Goal: Check status: Check status

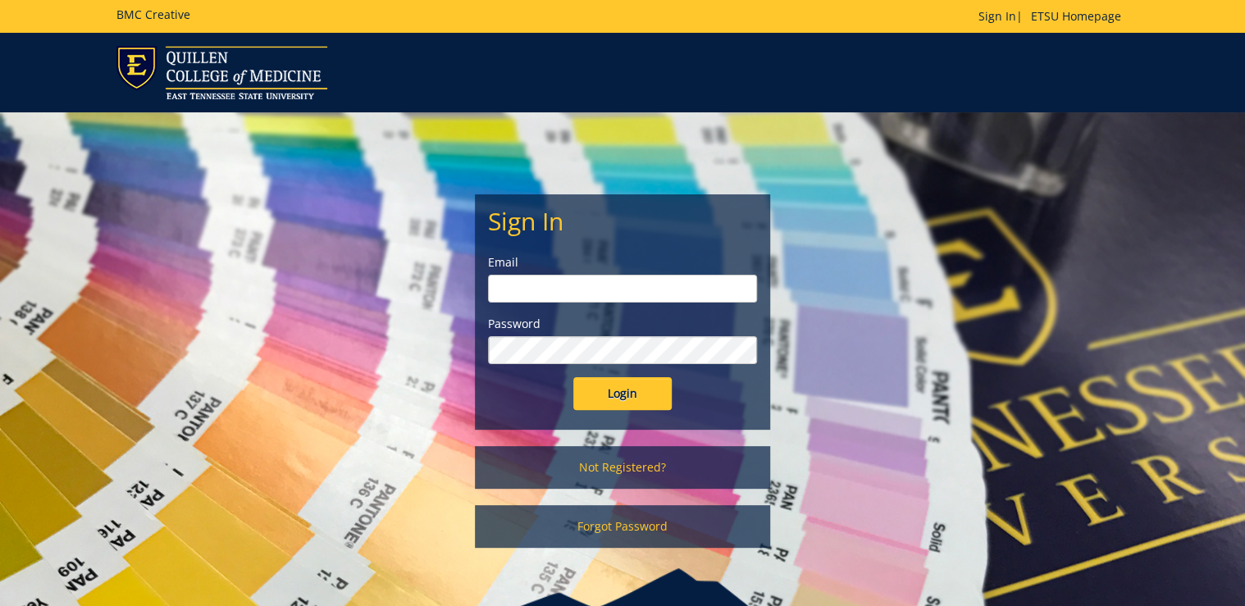
type input "[PERSON_NAME][EMAIL_ADDRESS][DOMAIN_NAME]"
click at [633, 400] on input "Login" at bounding box center [622, 393] width 98 height 33
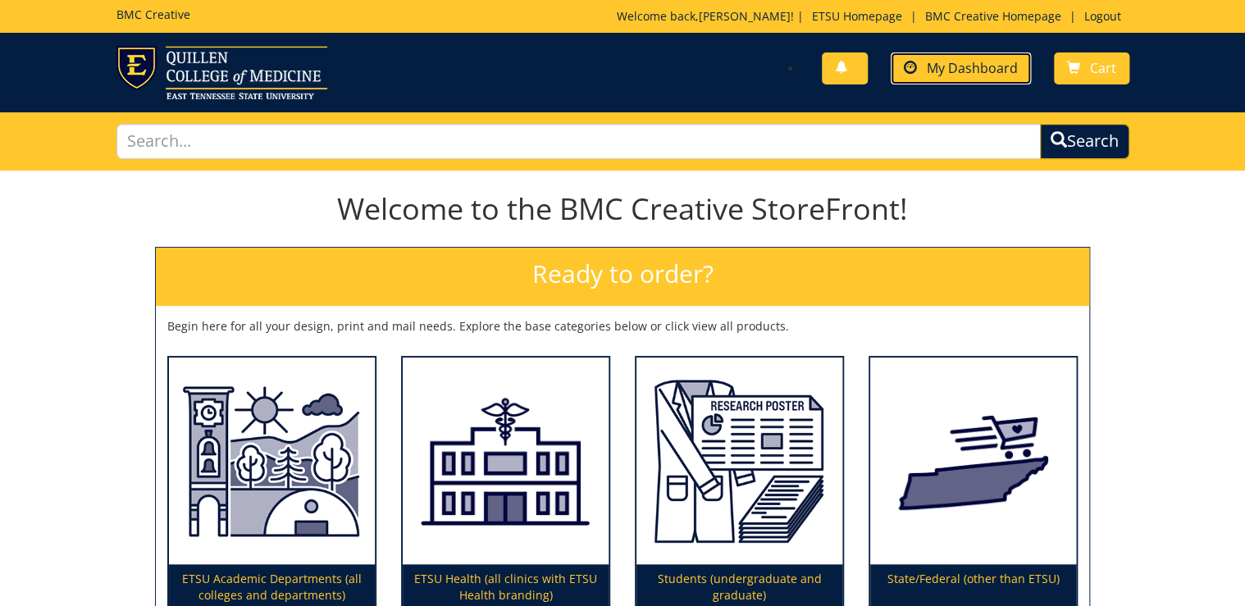
click at [955, 71] on span "My Dashboard" at bounding box center [972, 68] width 91 height 18
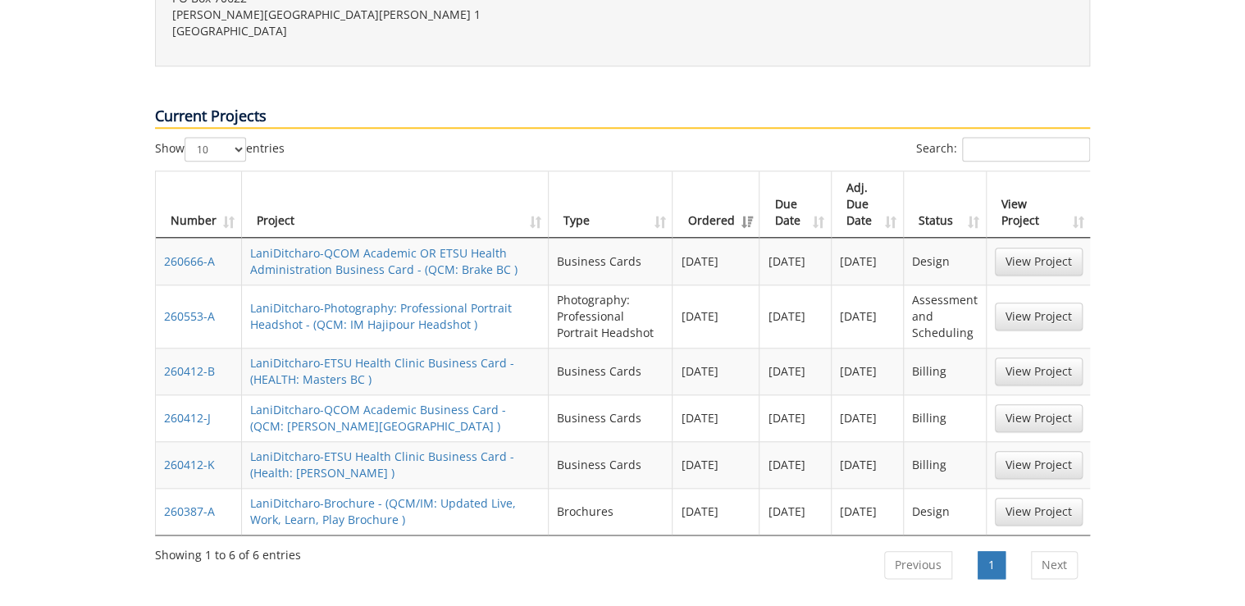
scroll to position [788, 0]
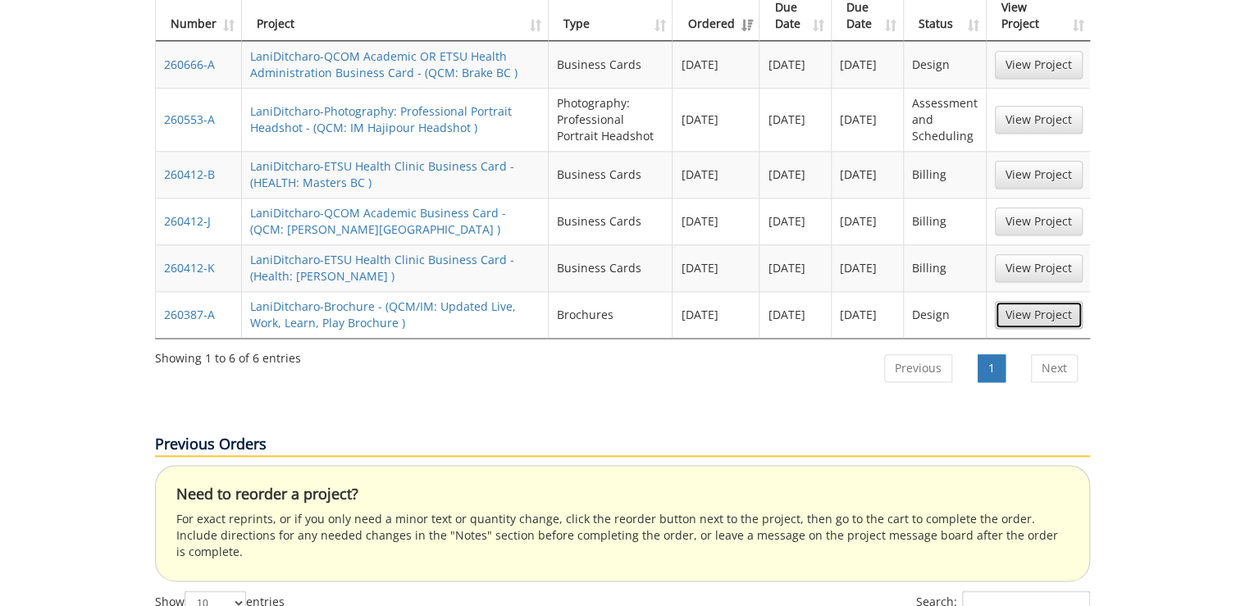
click at [1037, 301] on link "View Project" at bounding box center [1039, 315] width 88 height 28
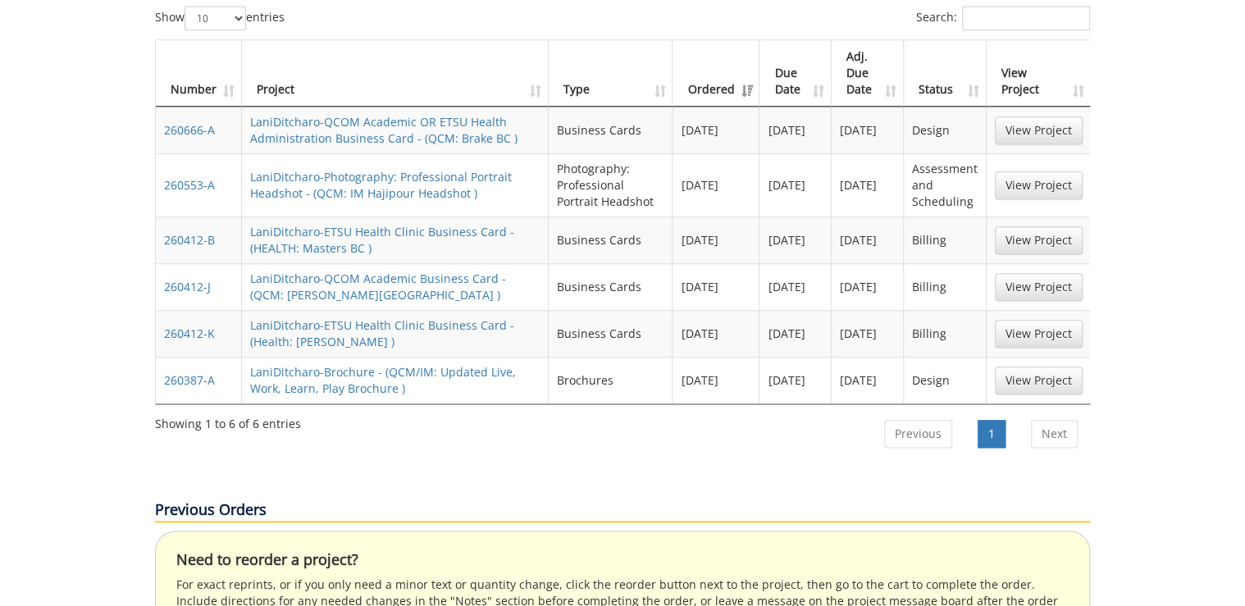
scroll to position [459, 0]
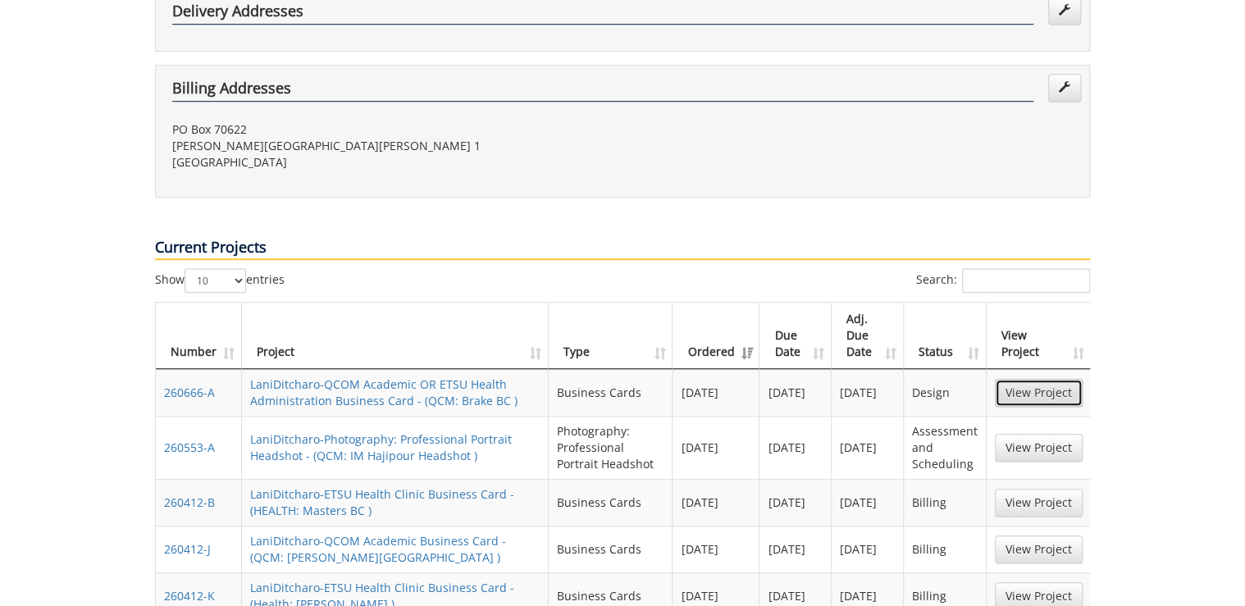
click at [1014, 379] on link "View Project" at bounding box center [1039, 393] width 88 height 28
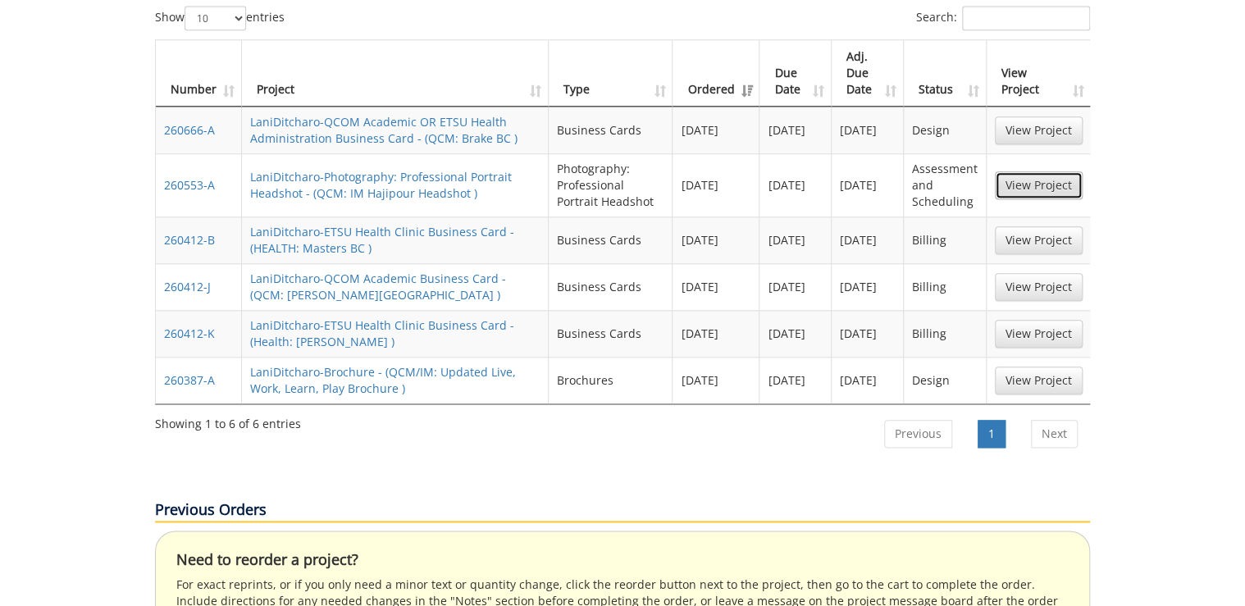
click at [1014, 171] on link "View Project" at bounding box center [1039, 185] width 88 height 28
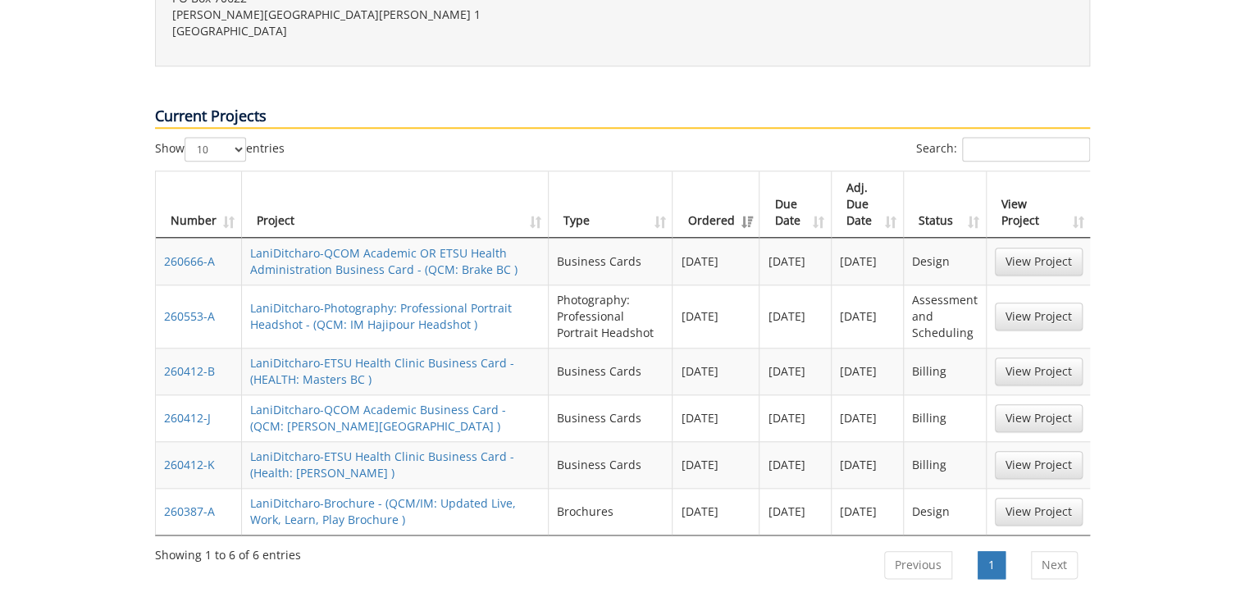
scroll to position [525, 0]
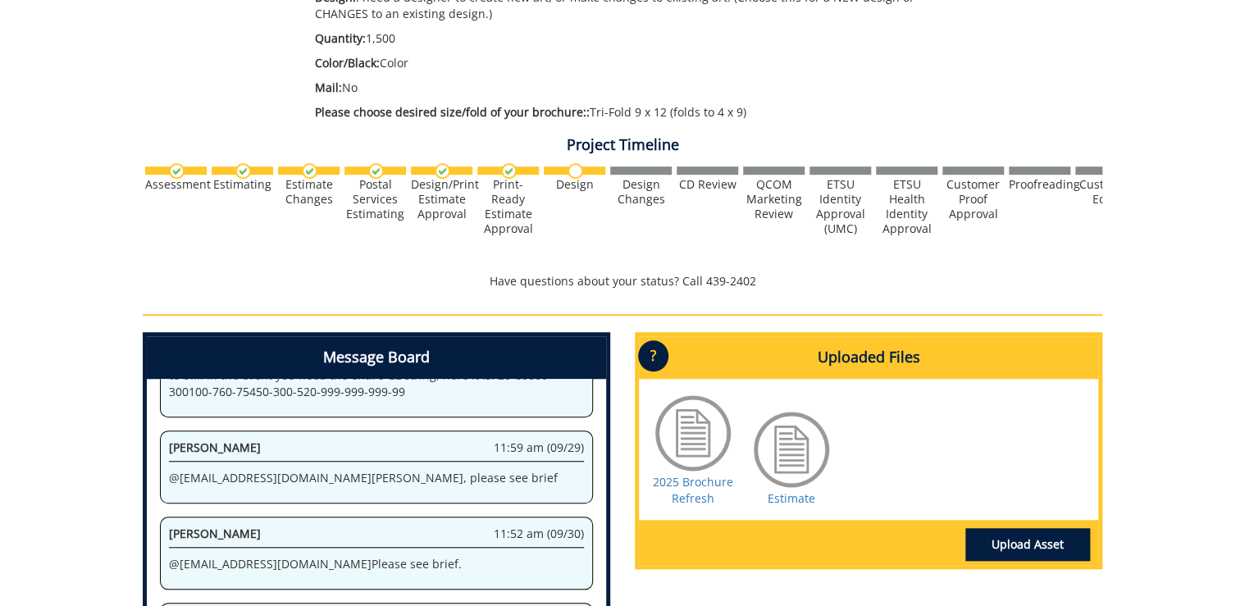
scroll to position [656, 0]
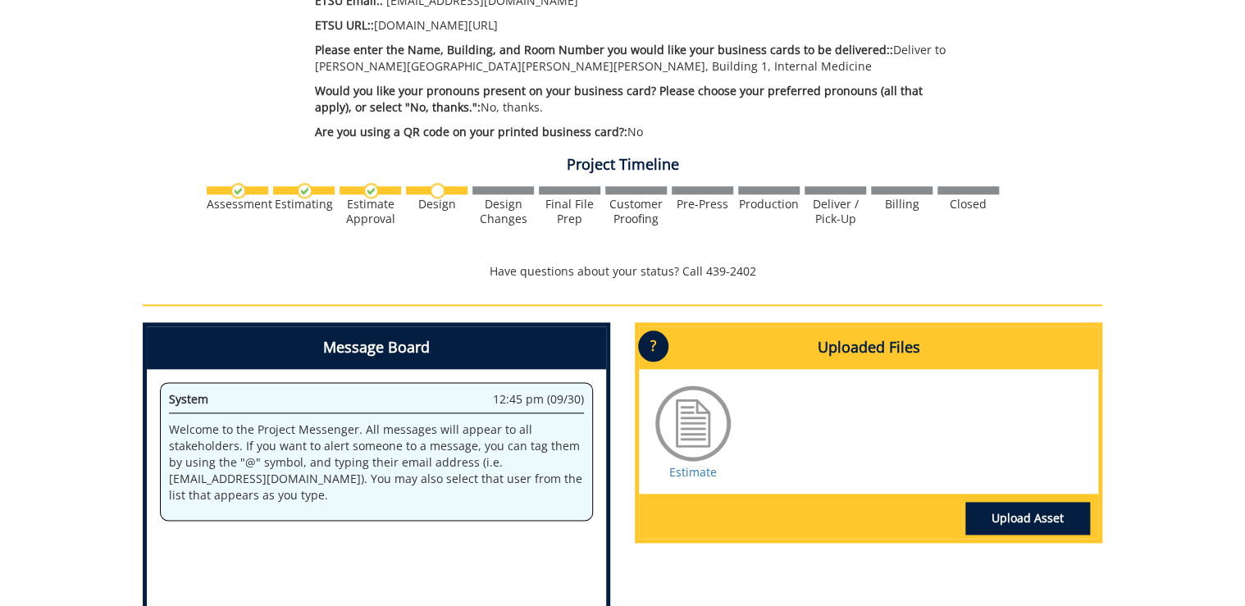
scroll to position [538, 0]
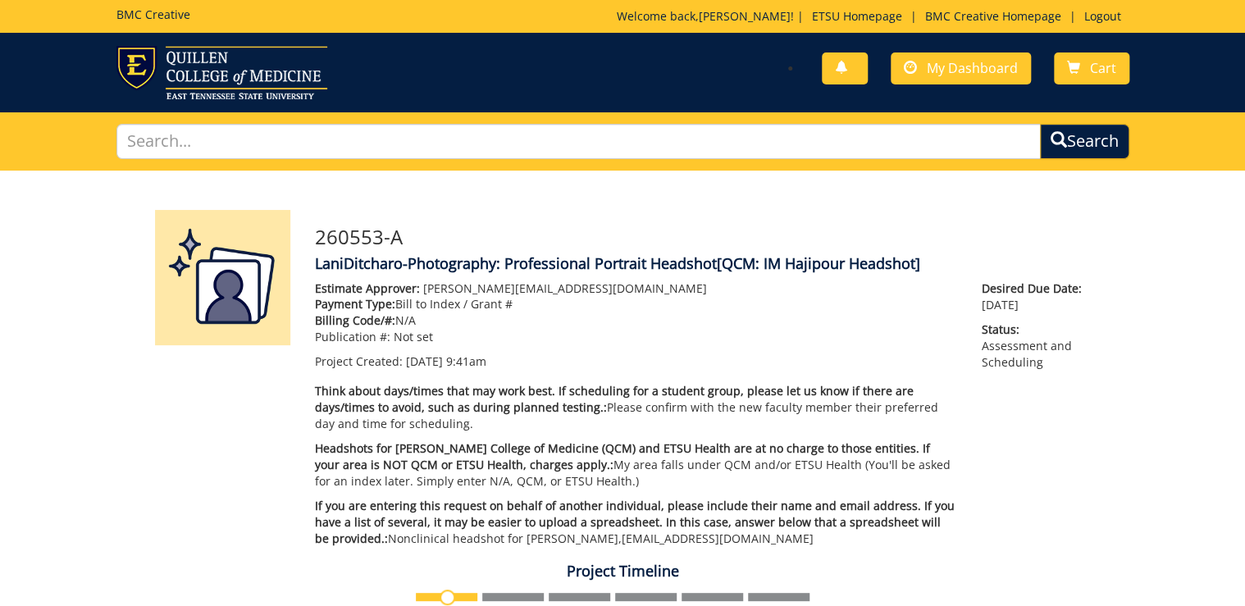
scroll to position [394, 0]
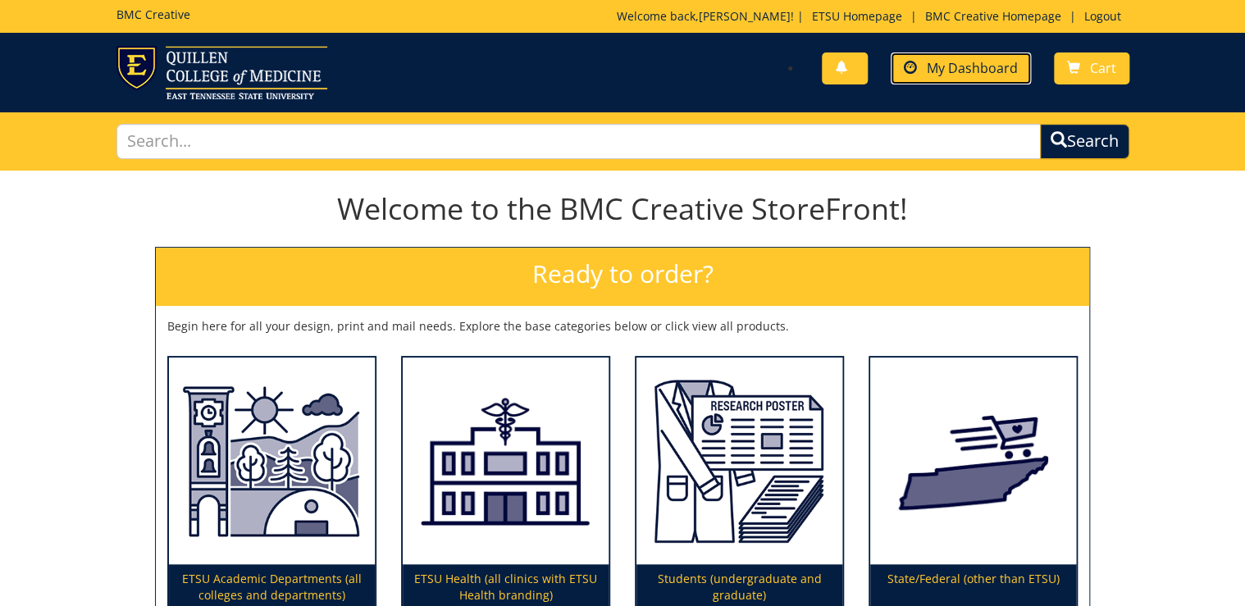
click at [948, 71] on span "My Dashboard" at bounding box center [972, 68] width 91 height 18
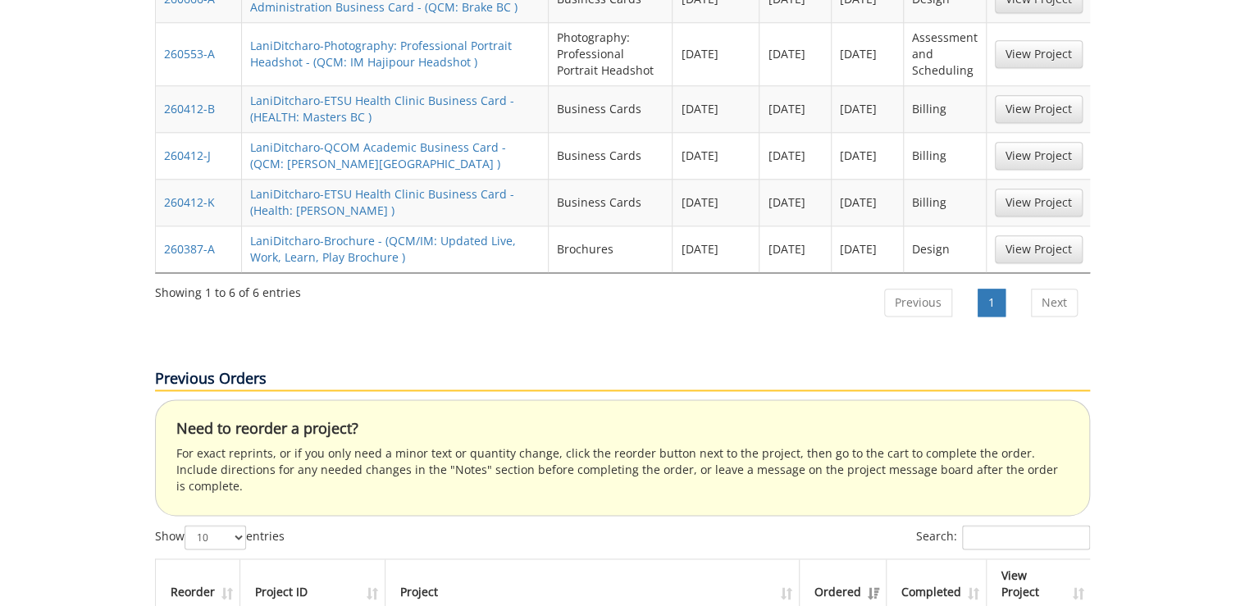
scroll to position [525, 0]
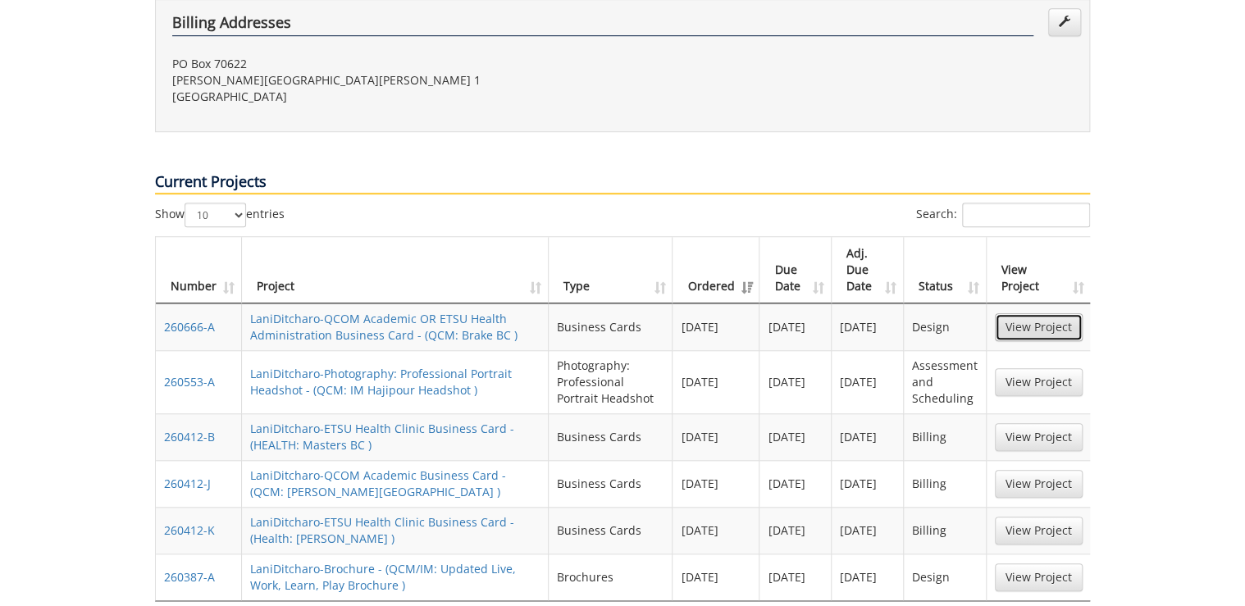
click at [1045, 313] on link "View Project" at bounding box center [1039, 327] width 88 height 28
click at [1024, 368] on link "View Project" at bounding box center [1039, 382] width 88 height 28
click at [1021, 564] on link "View Project" at bounding box center [1039, 578] width 88 height 28
click at [1042, 313] on link "View Project" at bounding box center [1039, 327] width 88 height 28
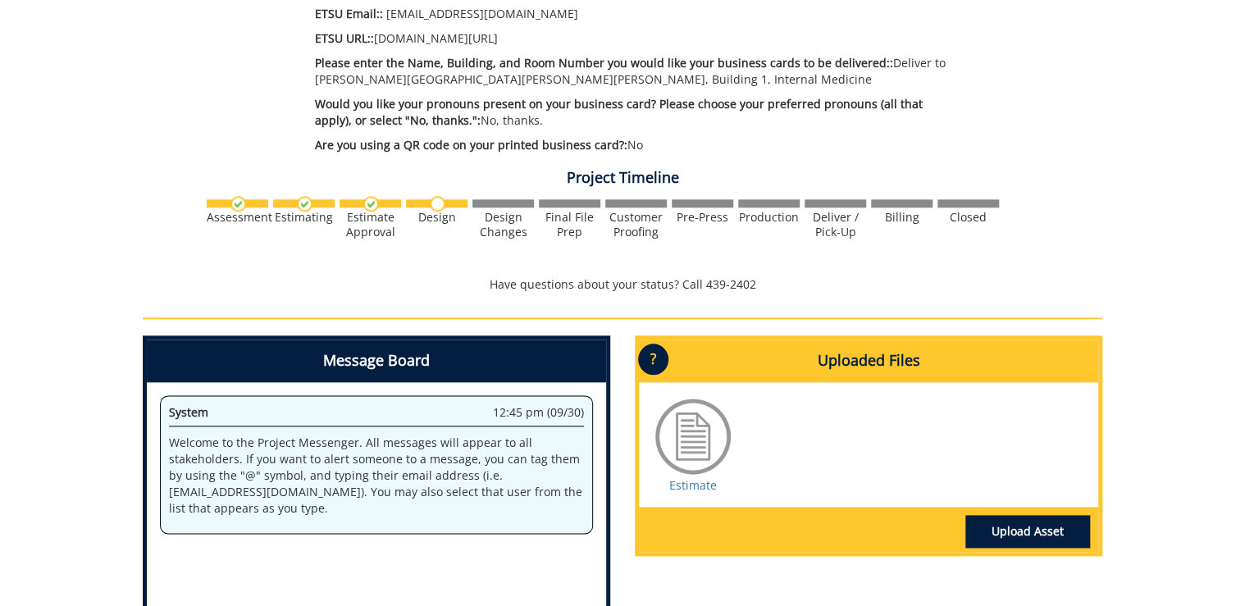
scroll to position [919, 0]
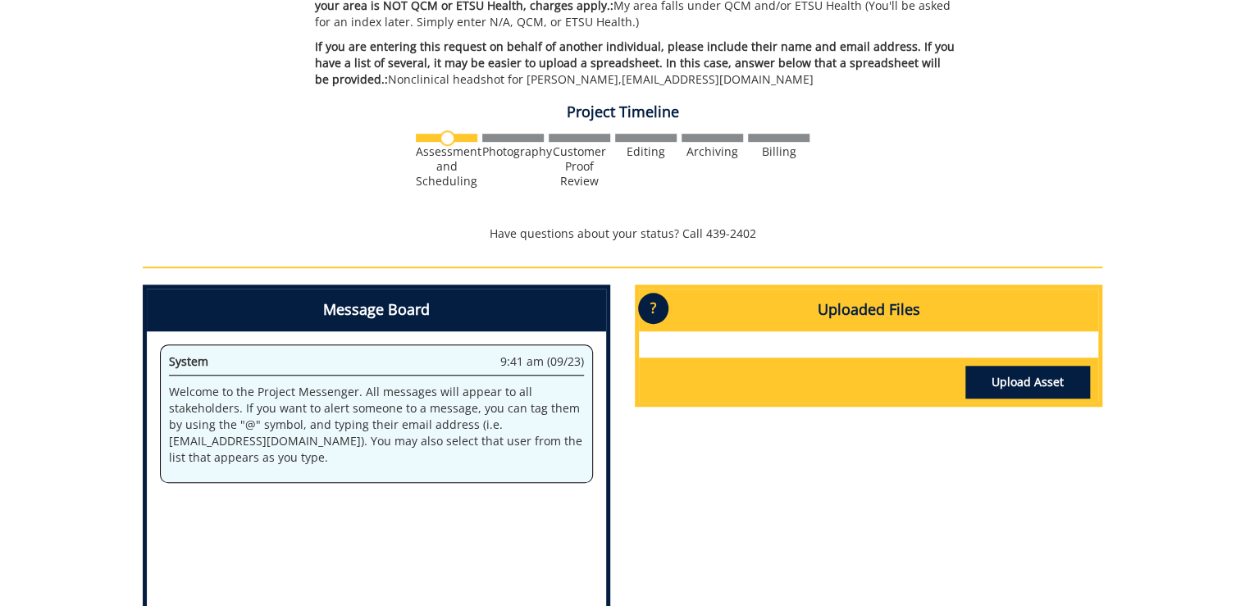
scroll to position [656, 0]
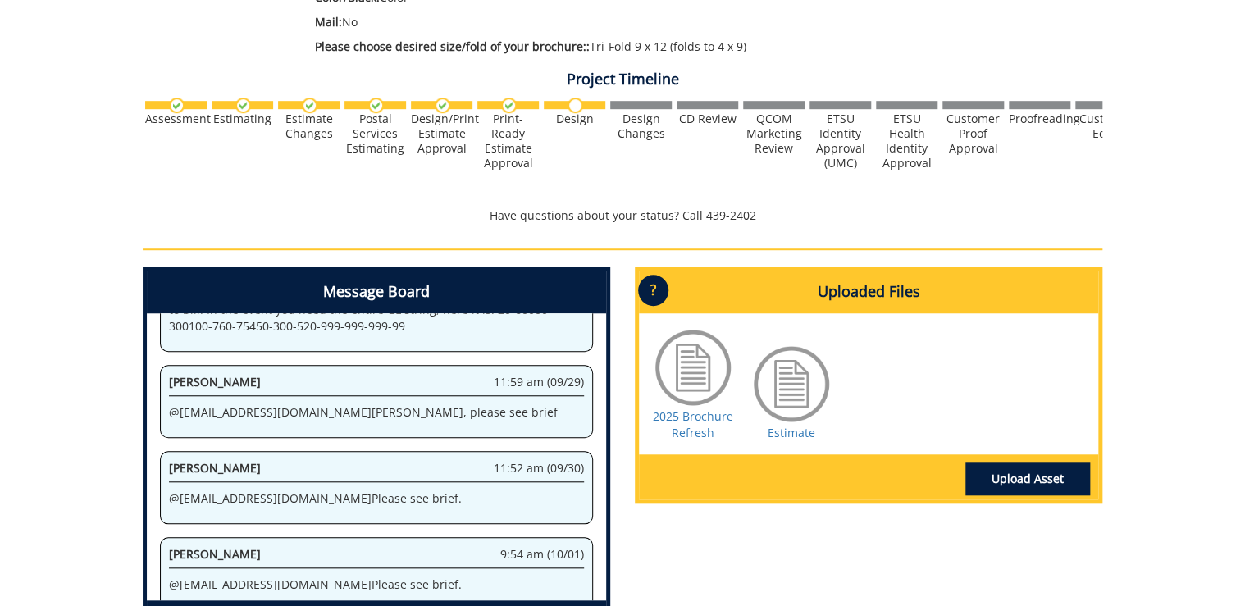
scroll to position [525, 0]
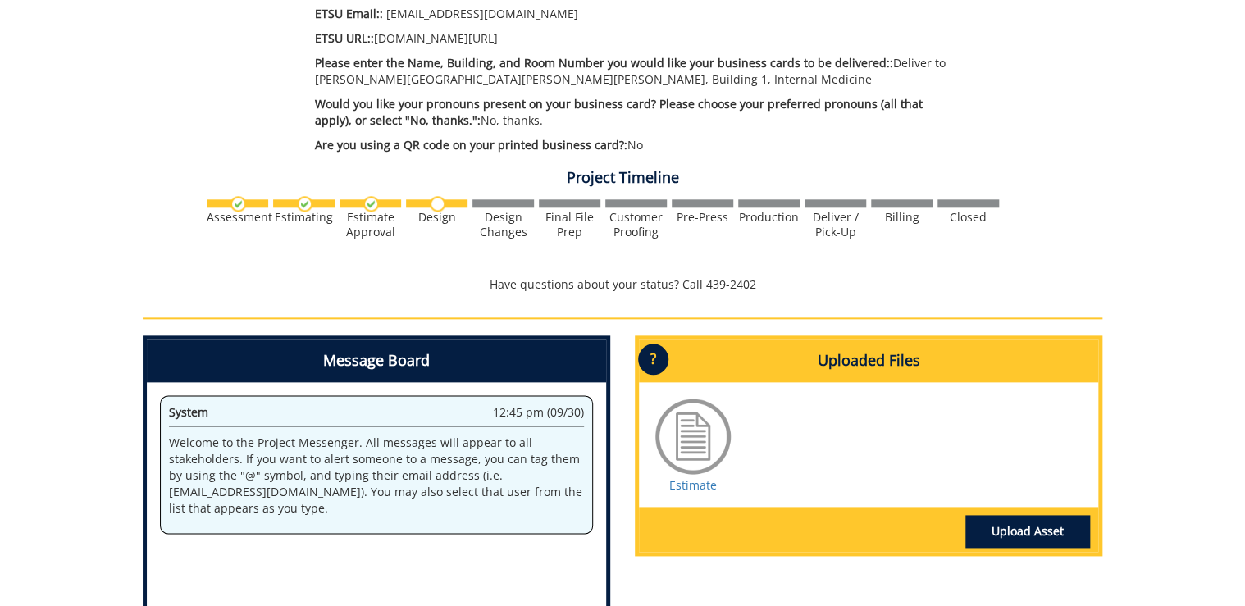
scroll to position [525, 0]
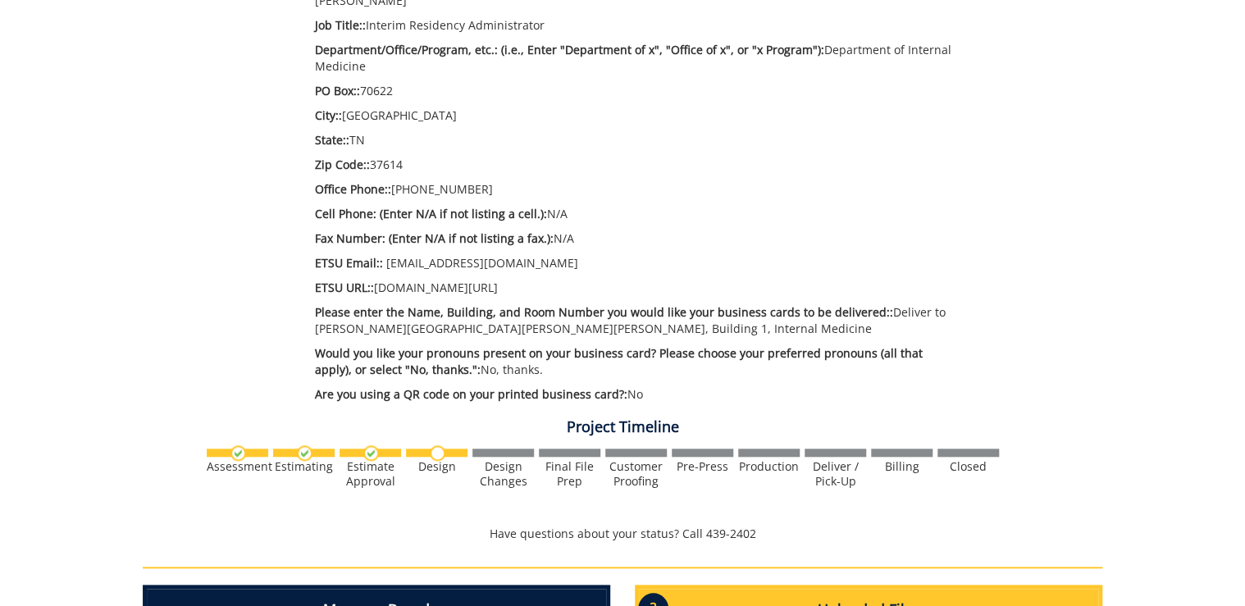
scroll to position [473, 0]
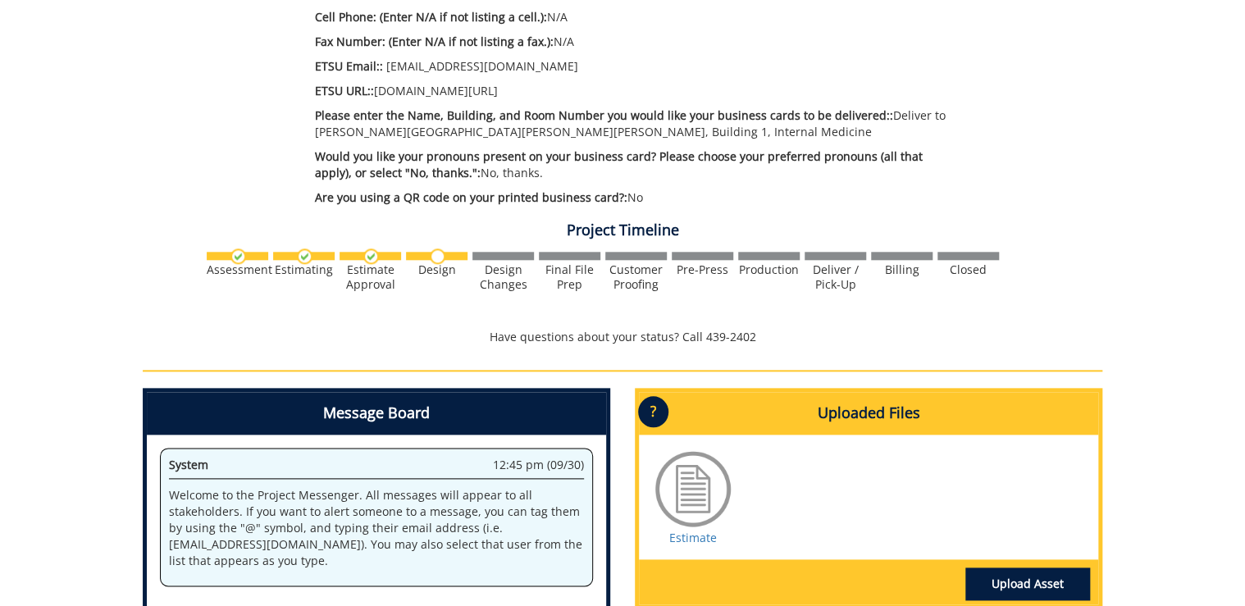
scroll to position [669, 0]
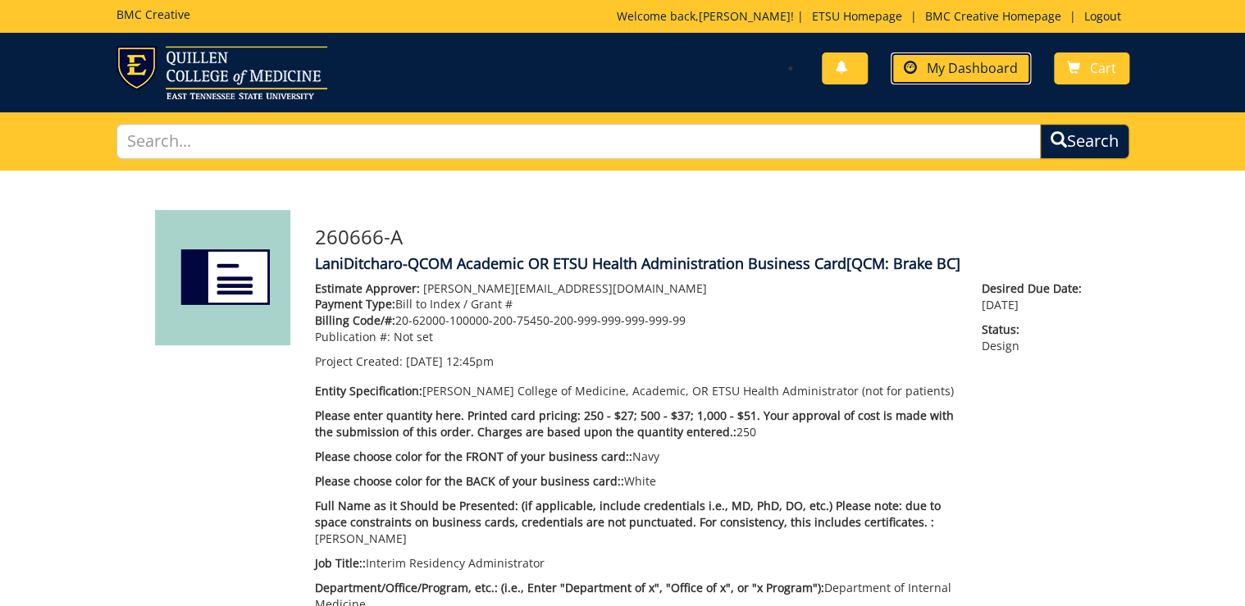
click at [996, 79] on link "My Dashboard" at bounding box center [961, 69] width 140 height 32
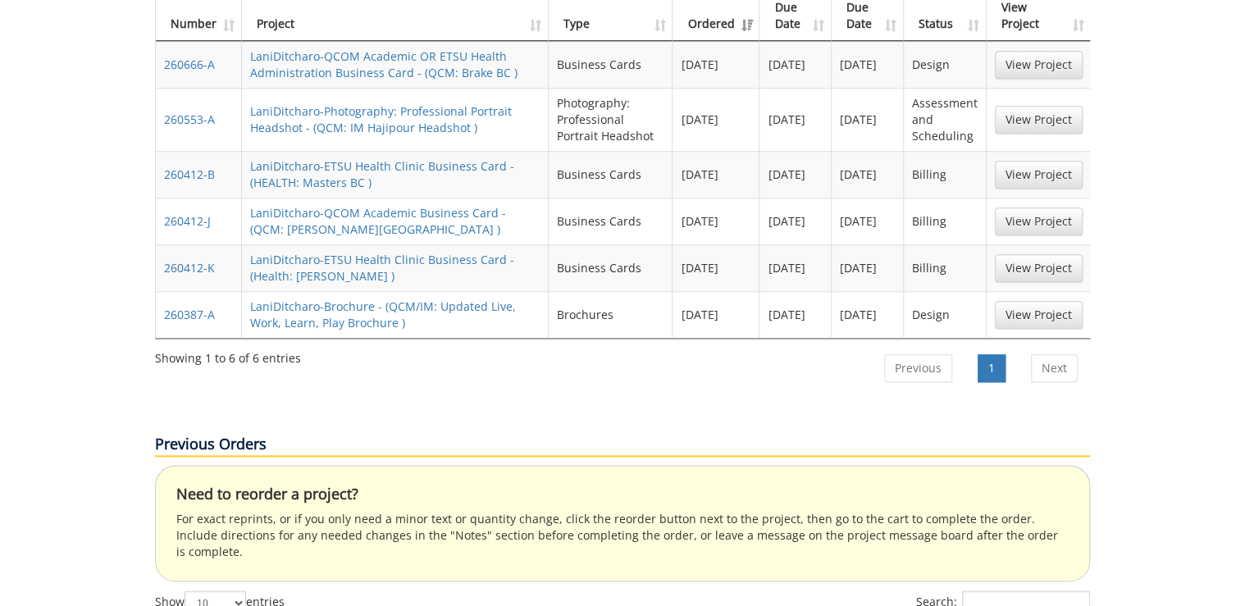
scroll to position [525, 0]
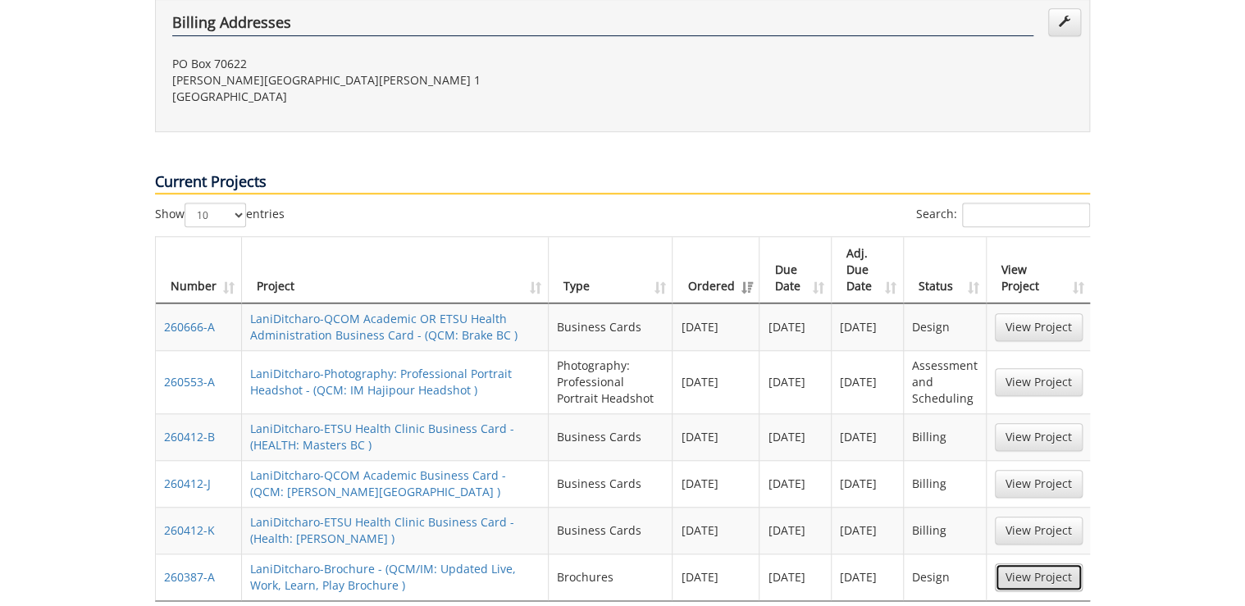
click at [1027, 564] on link "View Project" at bounding box center [1039, 578] width 88 height 28
click at [1035, 368] on link "View Project" at bounding box center [1039, 382] width 88 height 28
click at [1049, 313] on link "View Project" at bounding box center [1039, 327] width 88 height 28
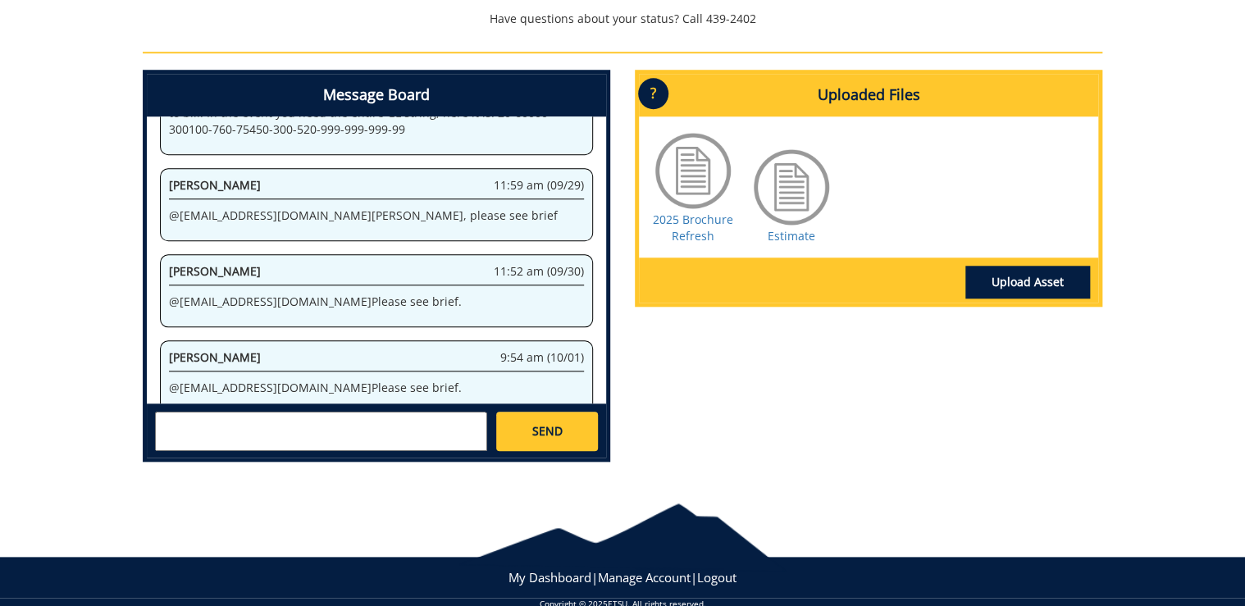
scroll to position [683, 0]
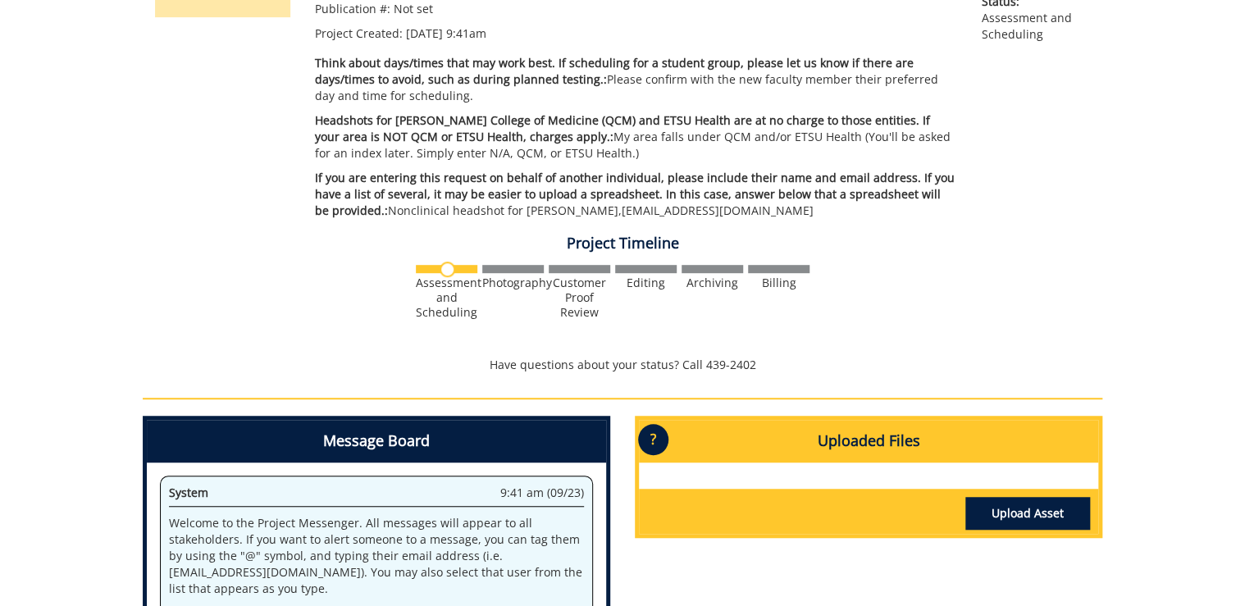
scroll to position [394, 0]
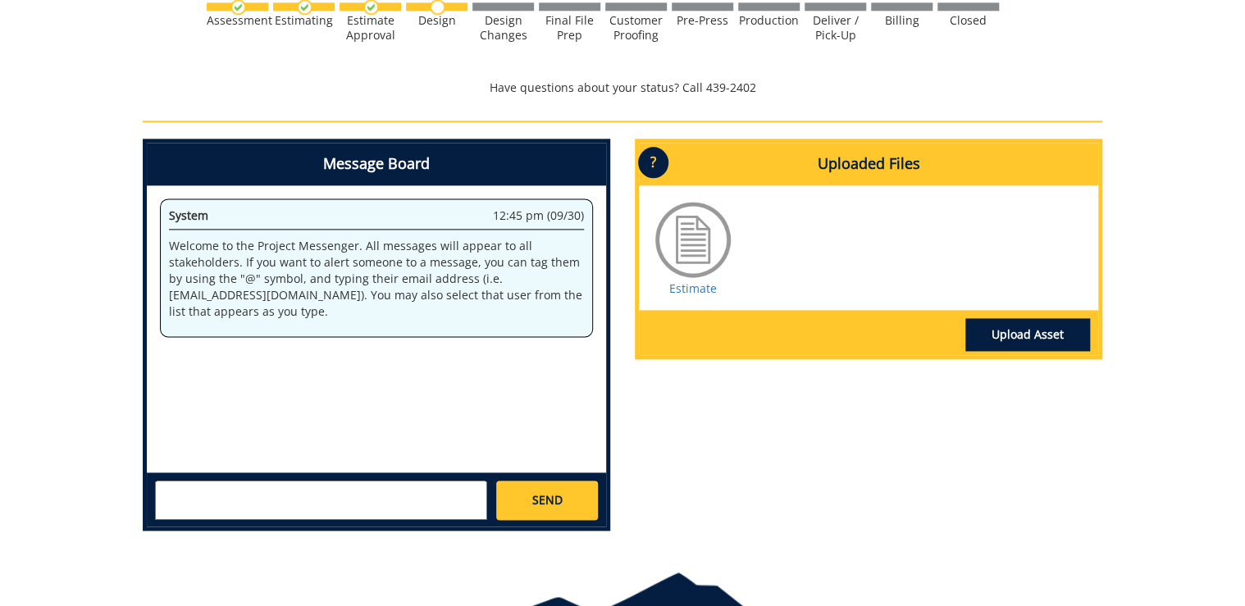
scroll to position [1050, 0]
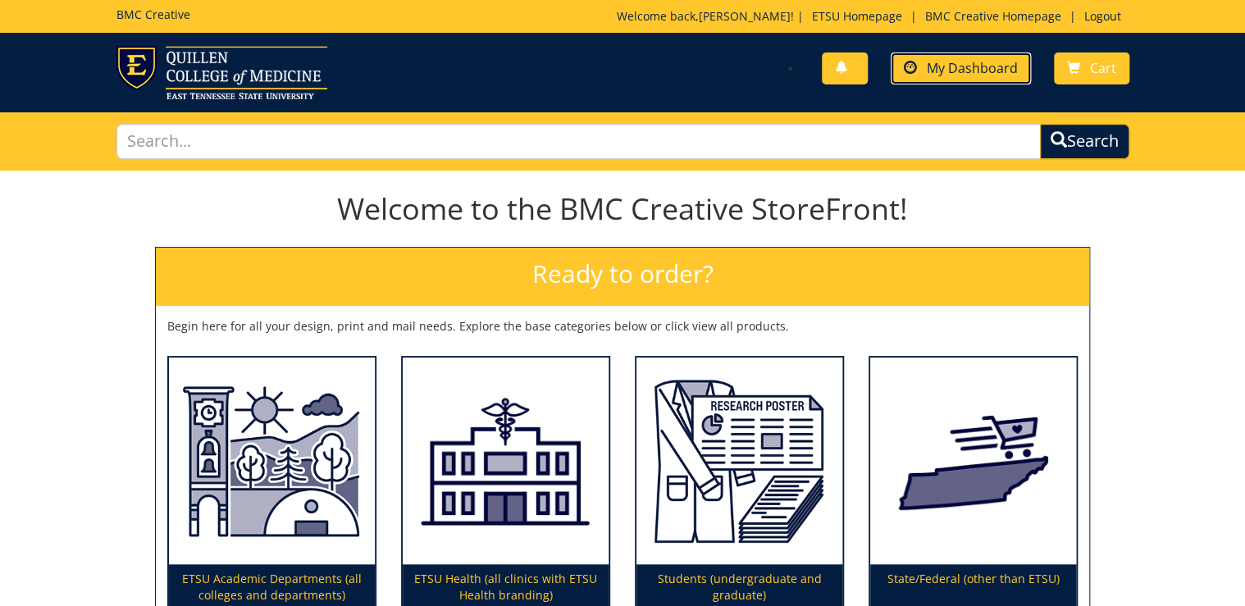
click at [985, 65] on span "My Dashboard" at bounding box center [972, 68] width 91 height 18
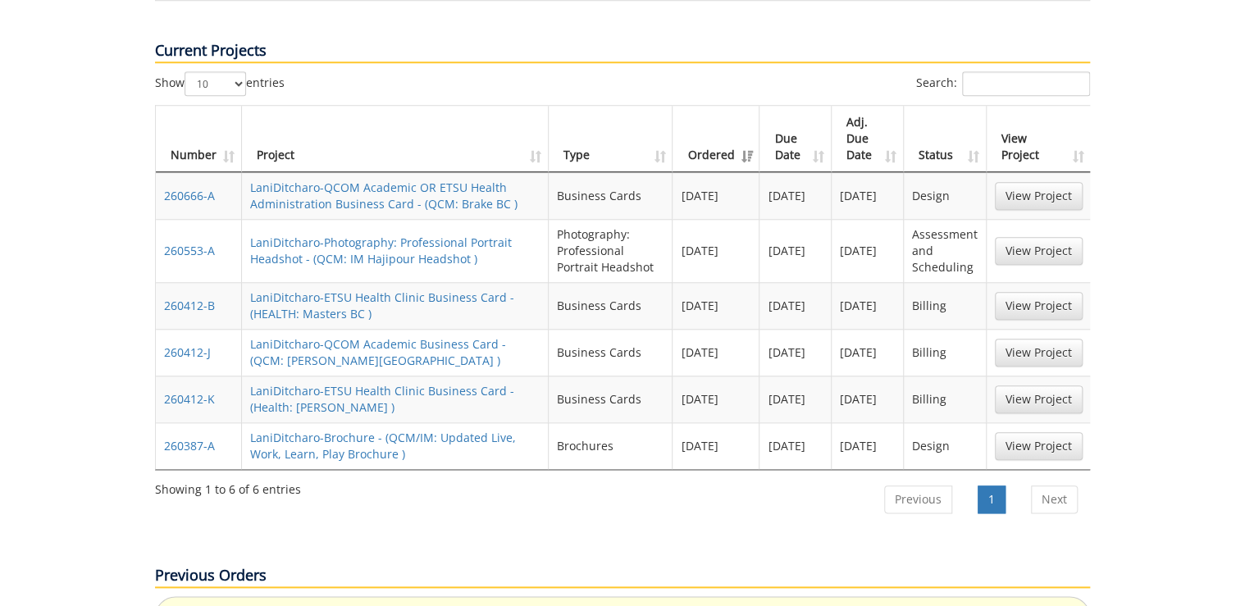
scroll to position [722, 0]
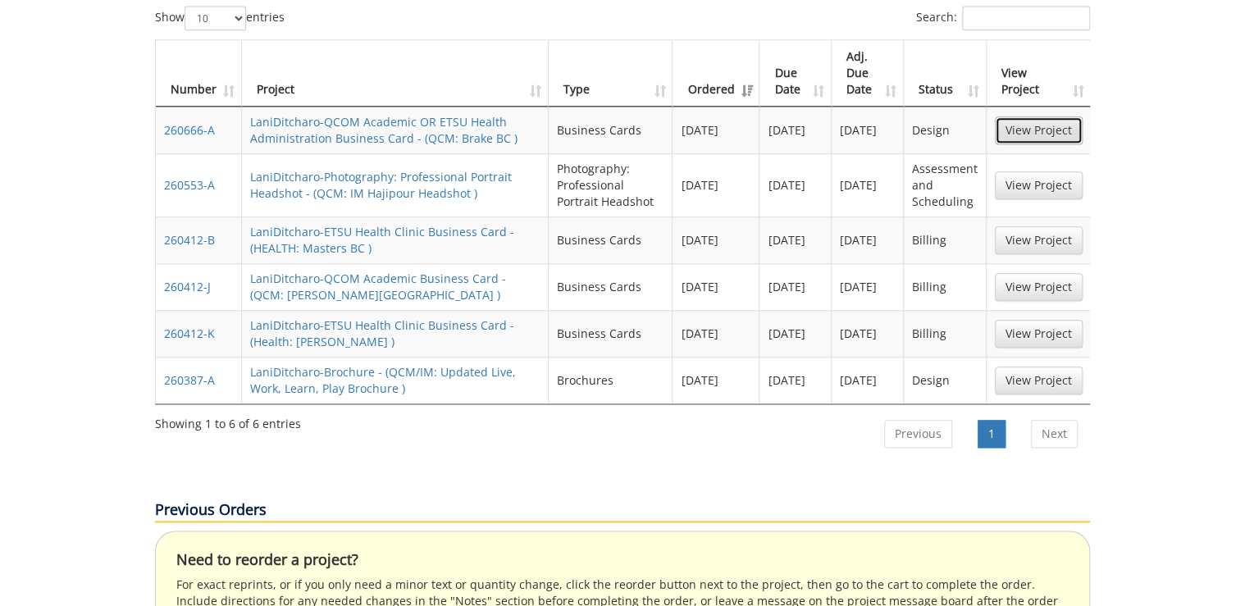
click at [1037, 116] on link "View Project" at bounding box center [1039, 130] width 88 height 28
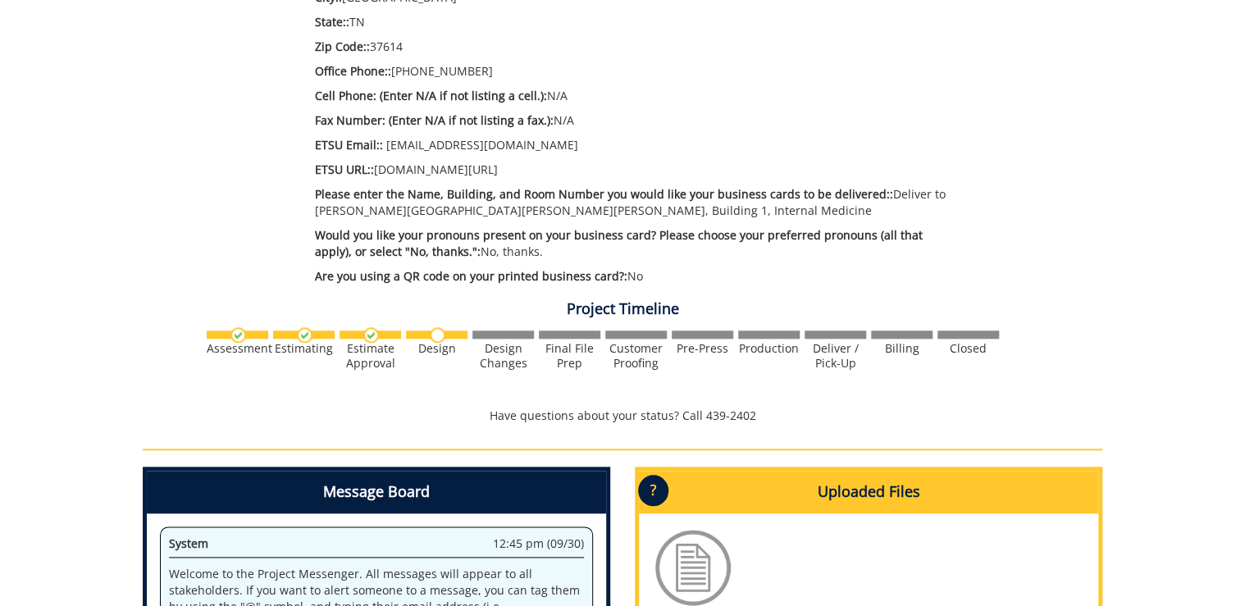
scroll to position [919, 0]
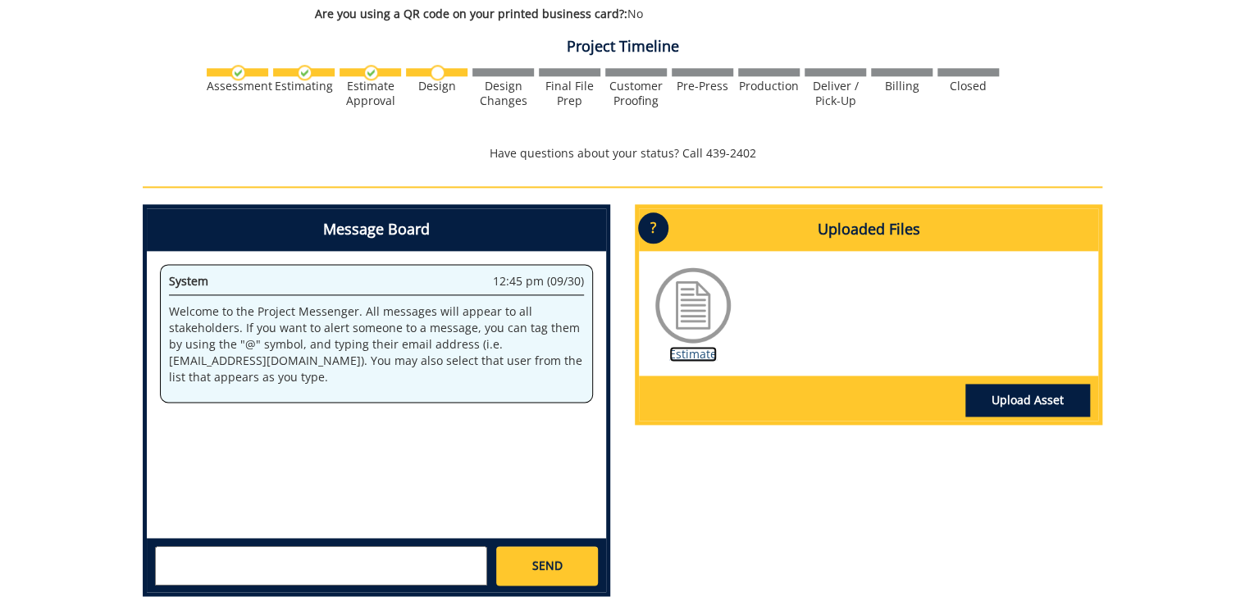
click at [696, 346] on link "Estimate" at bounding box center [693, 354] width 48 height 16
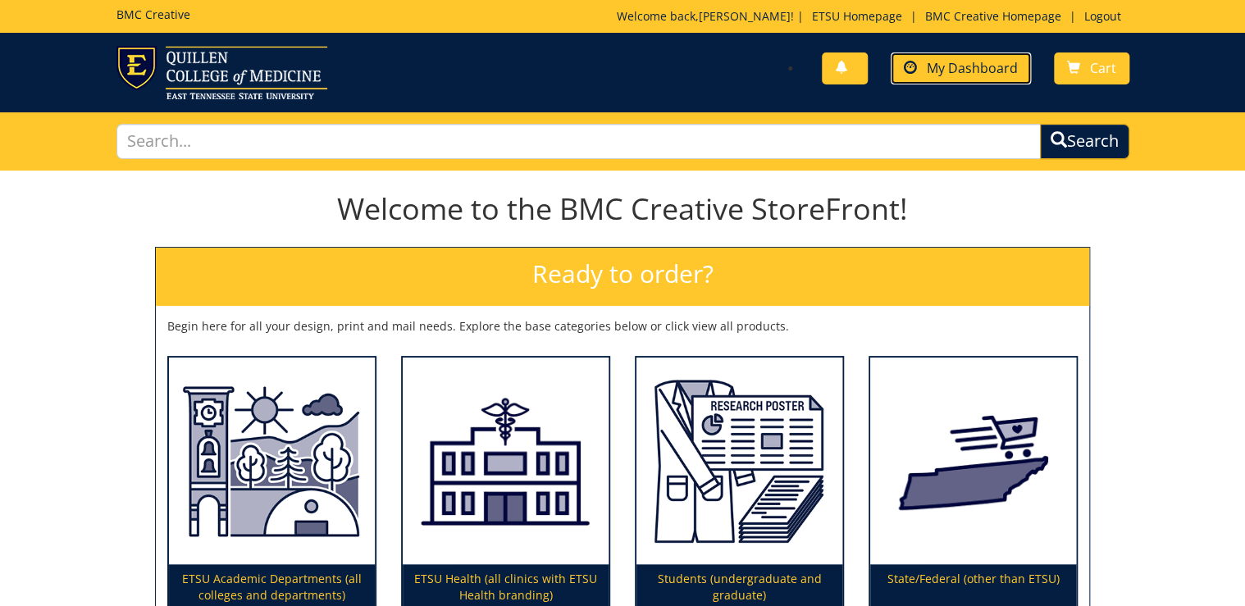
click at [929, 81] on link "My Dashboard" at bounding box center [961, 69] width 140 height 32
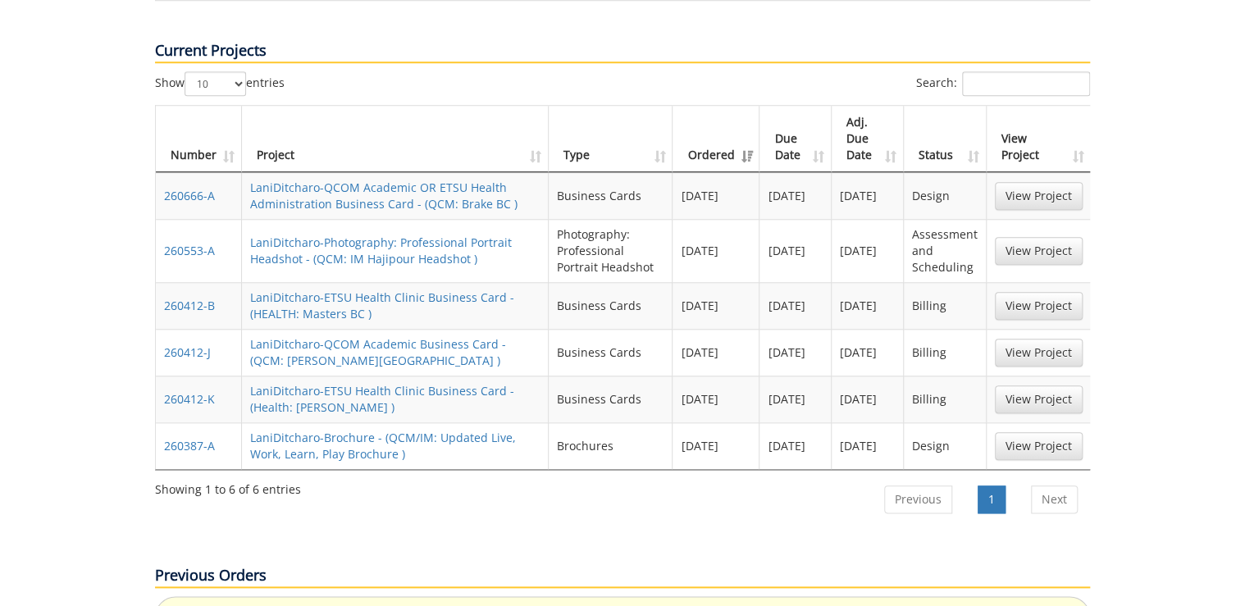
scroll to position [722, 0]
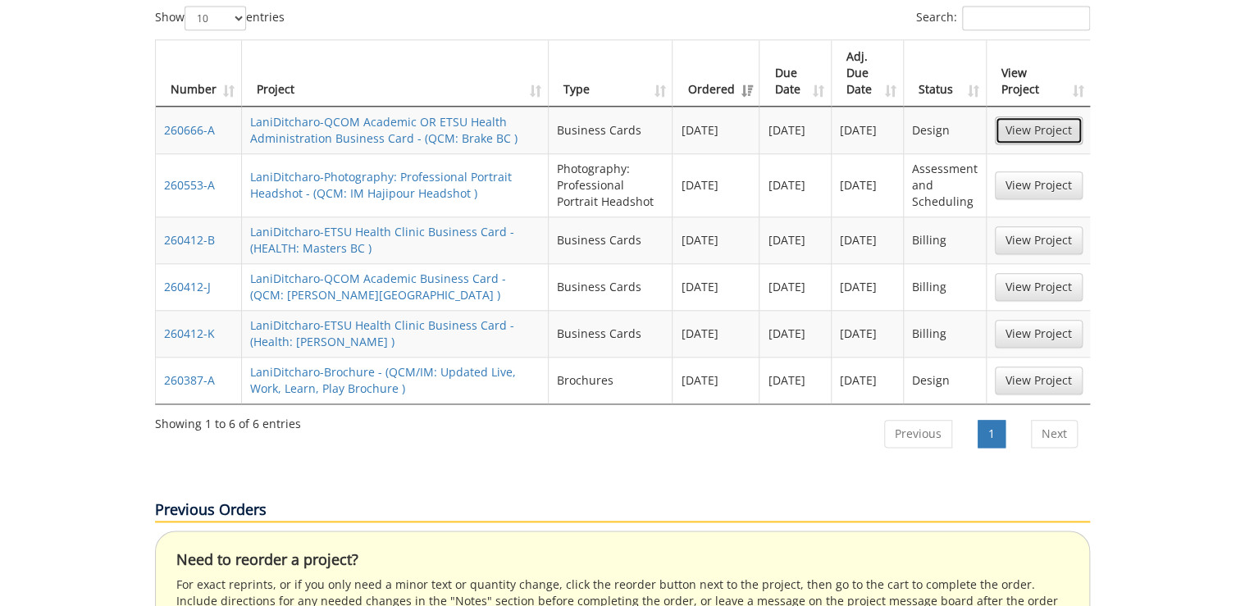
click at [1015, 116] on link "View Project" at bounding box center [1039, 130] width 88 height 28
click at [1016, 171] on link "View Project" at bounding box center [1039, 185] width 88 height 28
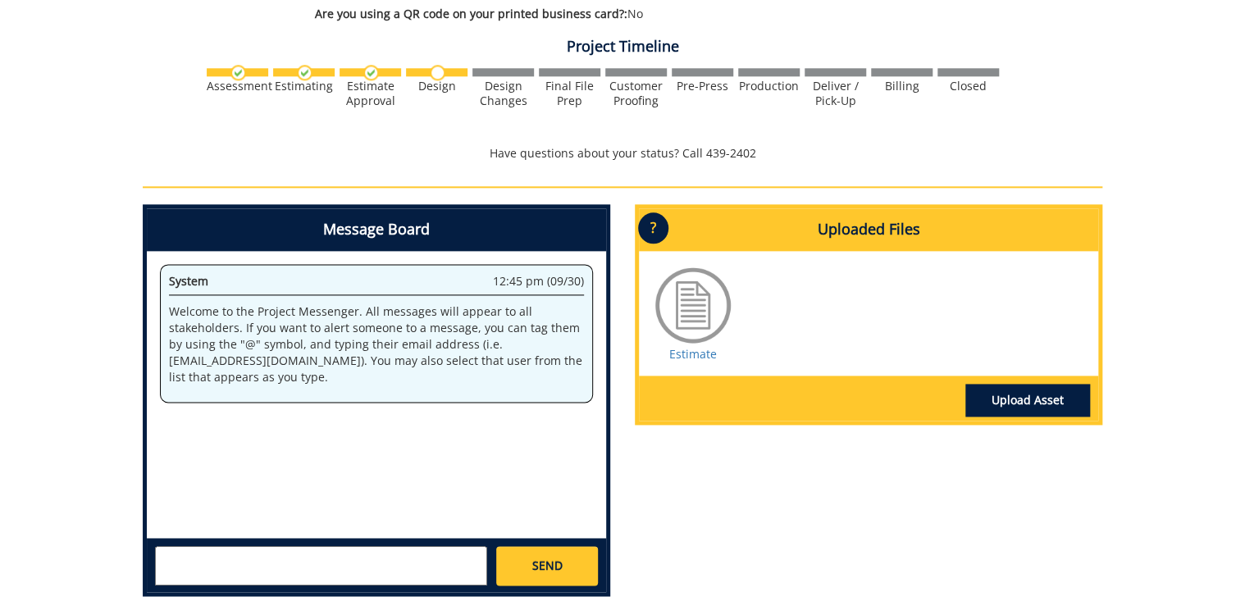
scroll to position [985, 0]
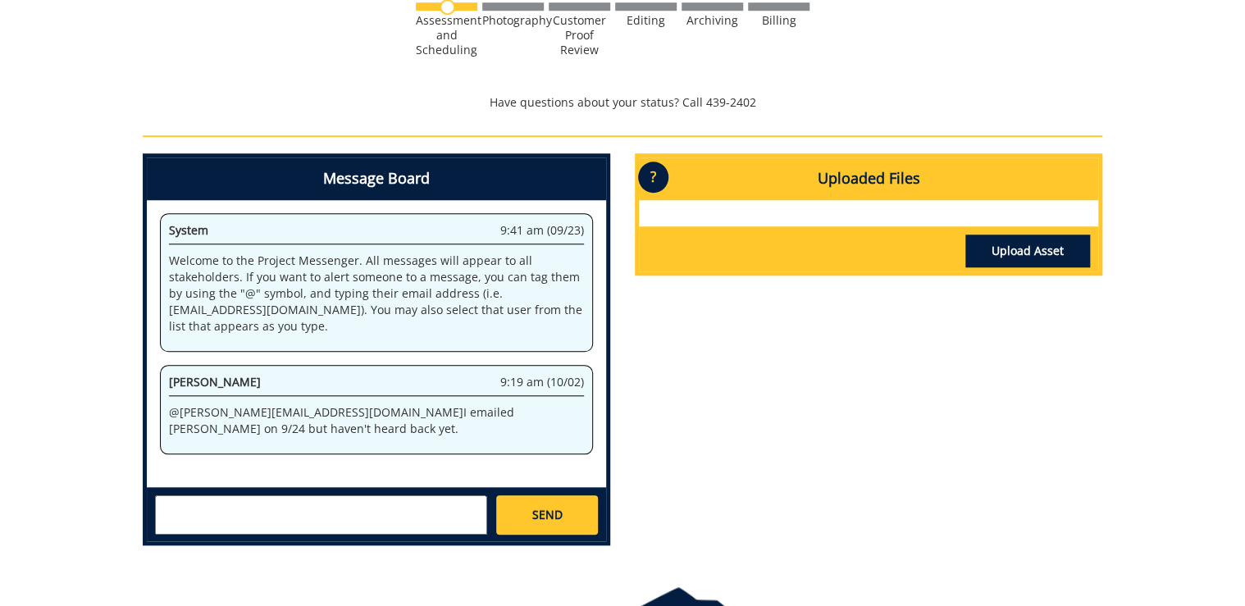
scroll to position [656, 0]
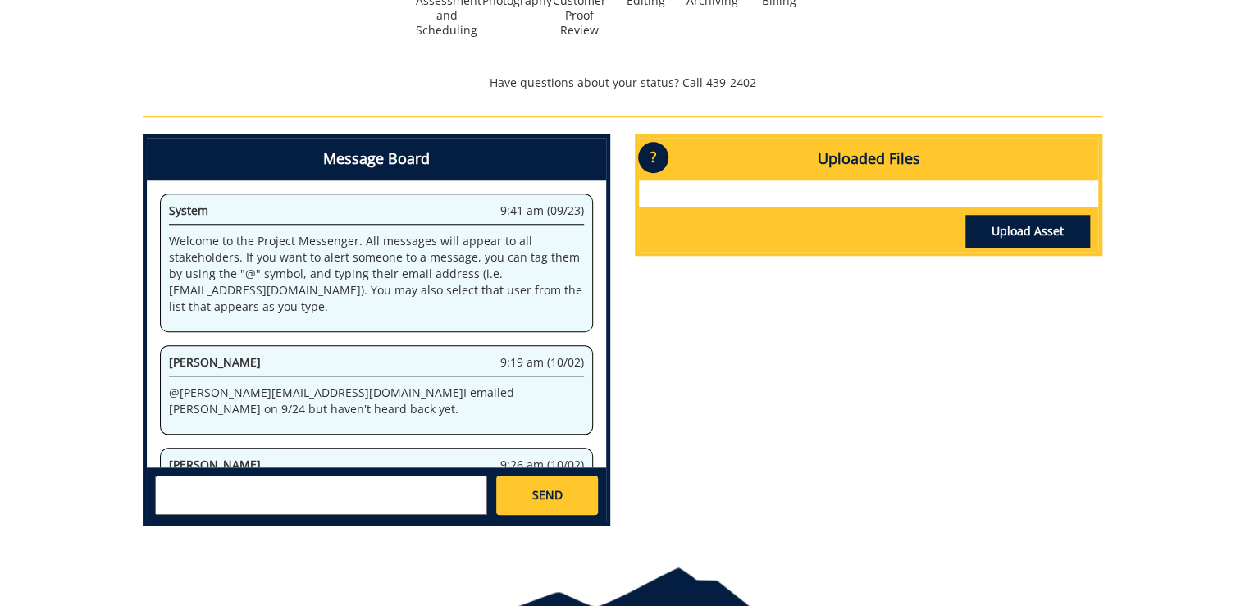
scroll to position [216, 0]
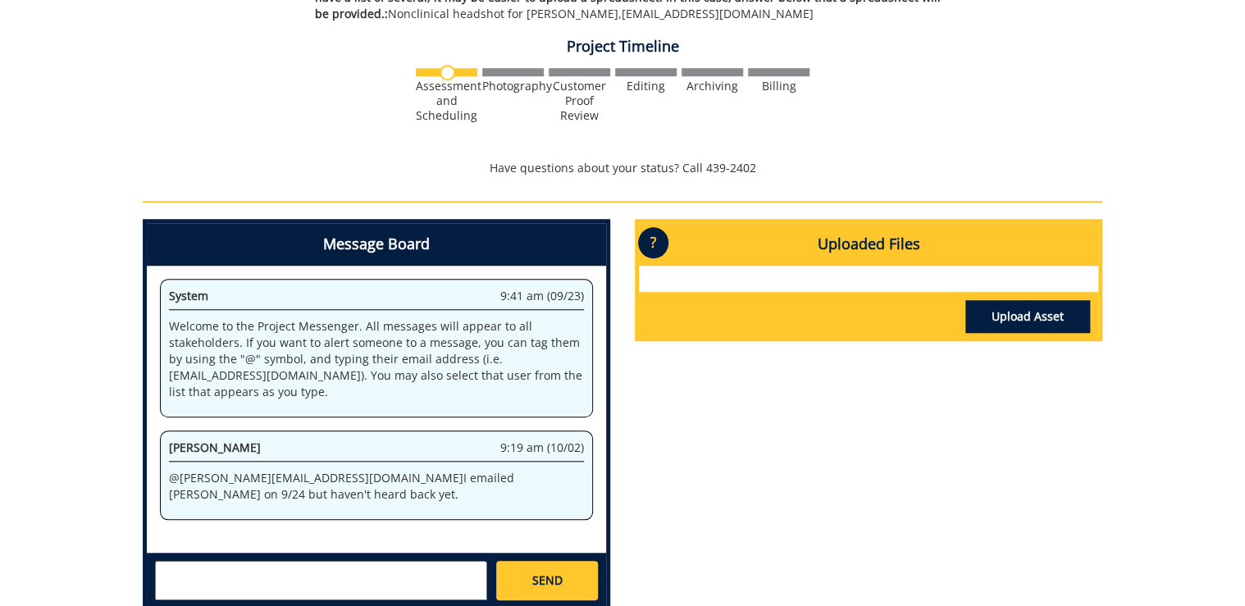
scroll to position [591, 0]
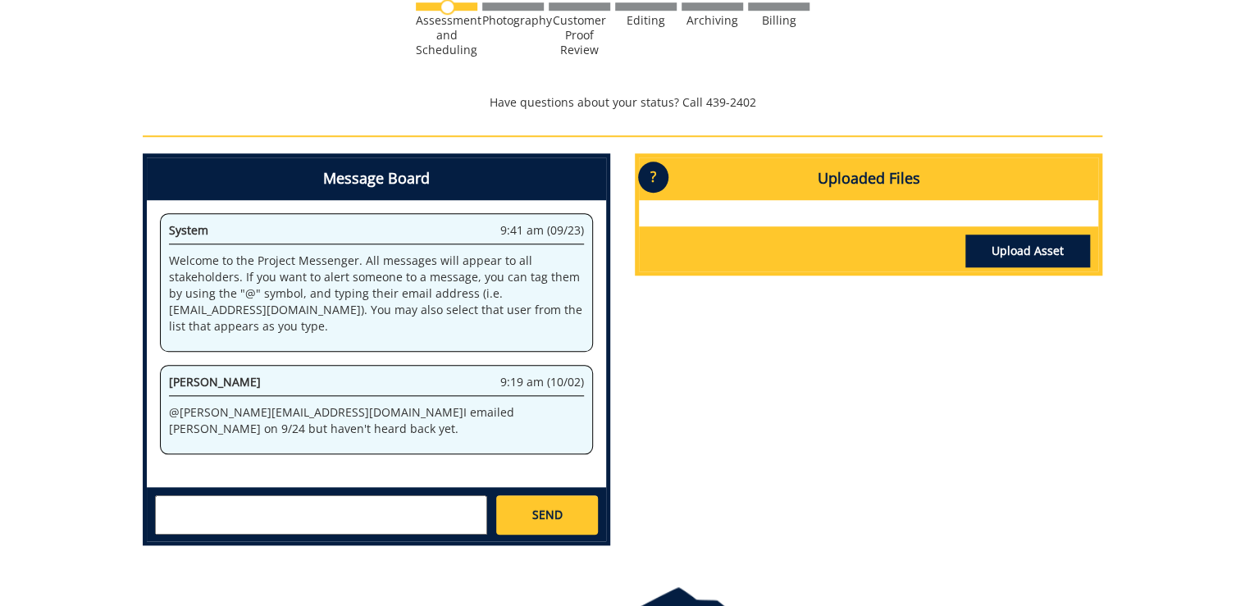
click at [427, 523] on textarea at bounding box center [321, 515] width 332 height 39
click at [277, 512] on textarea at bounding box center [321, 515] width 332 height 39
drag, startPoint x: 281, startPoint y: 408, endPoint x: 290, endPoint y: 432, distance: 26.2
click at [290, 432] on p "@ [PERSON_NAME][EMAIL_ADDRESS][DOMAIN_NAME] I emailed [PERSON_NAME] on 9/24 but…" at bounding box center [376, 420] width 415 height 33
copy p "I emailed [PERSON_NAME] on 9/24 but haven't heard back yet."
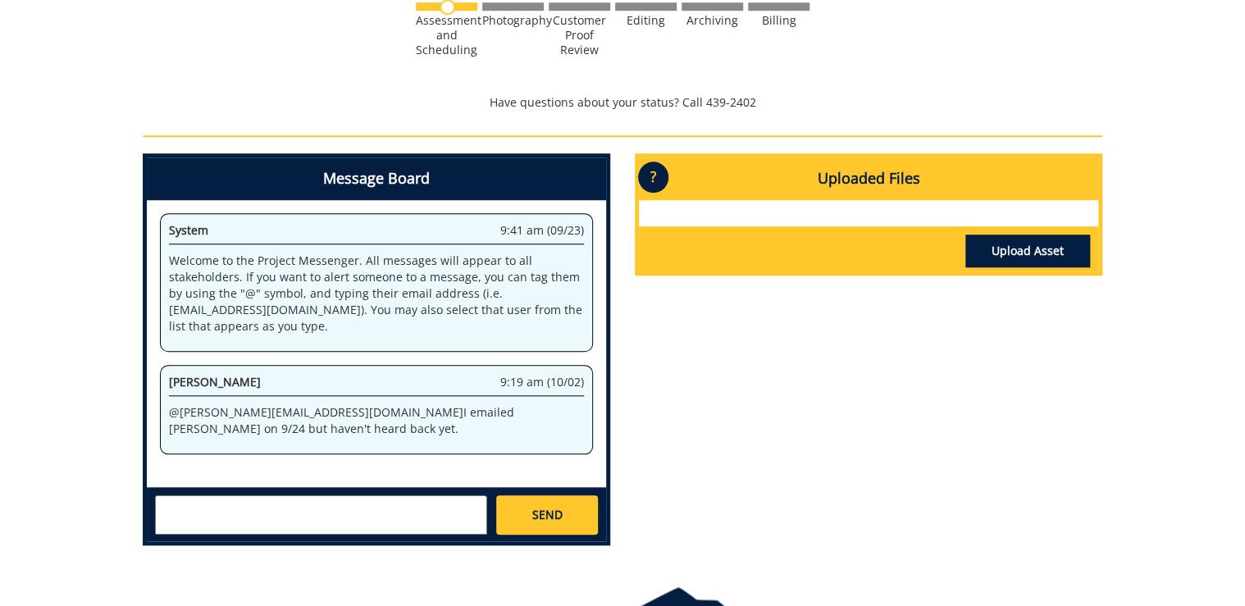
click at [289, 432] on p "@ [PERSON_NAME][EMAIL_ADDRESS][DOMAIN_NAME] I emailed [PERSON_NAME] on 9/24 but…" at bounding box center [376, 420] width 415 height 33
click at [194, 507] on textarea at bounding box center [321, 515] width 332 height 39
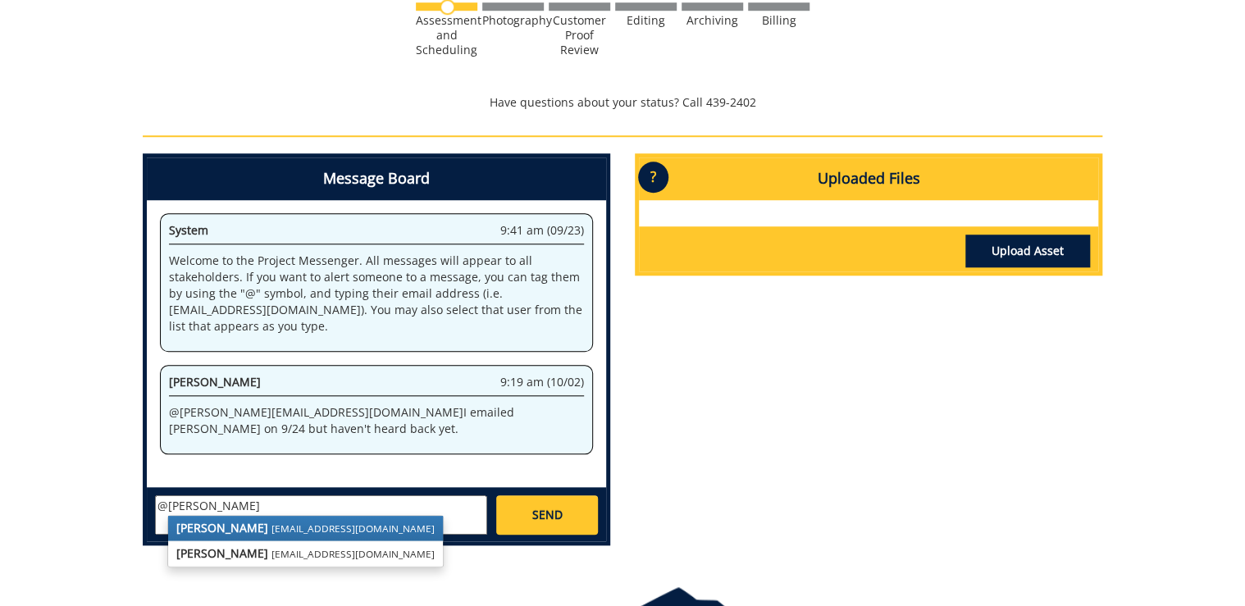
click at [213, 524] on strong "[PERSON_NAME]" at bounding box center [222, 528] width 92 height 16
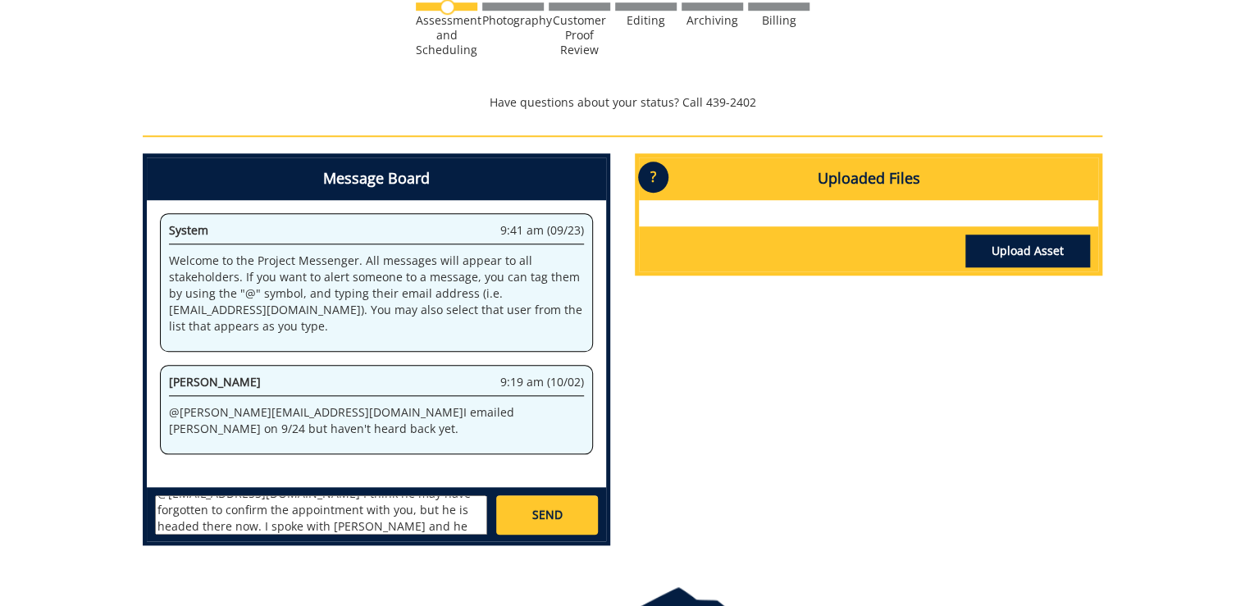
scroll to position [29, 0]
type textarea "@sluderp@etsu.edu I think he may have forgotten to confirm the appointment with…"
click at [531, 522] on link "SEND" at bounding box center [547, 515] width 102 height 39
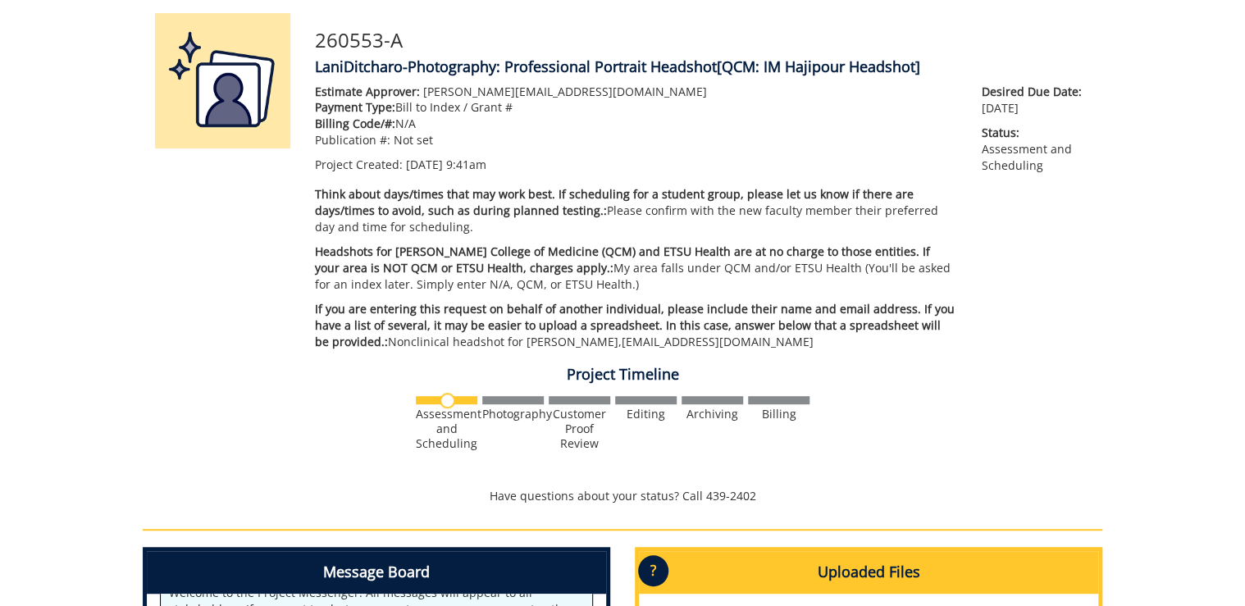
scroll to position [0, 0]
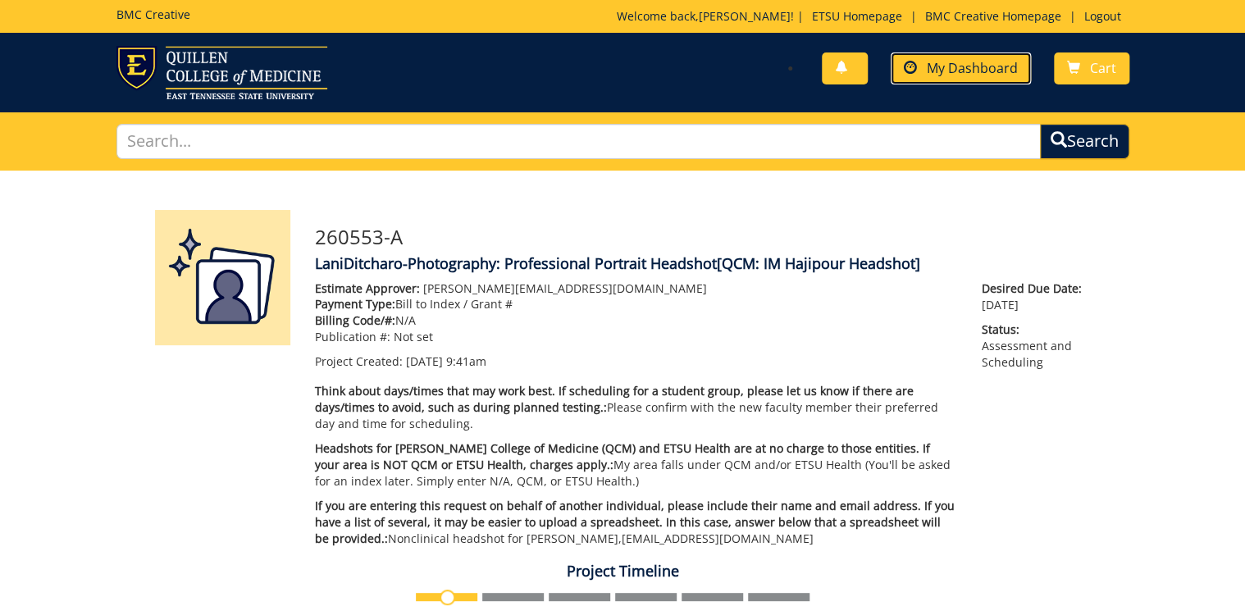
click at [971, 75] on span "My Dashboard" at bounding box center [972, 68] width 91 height 18
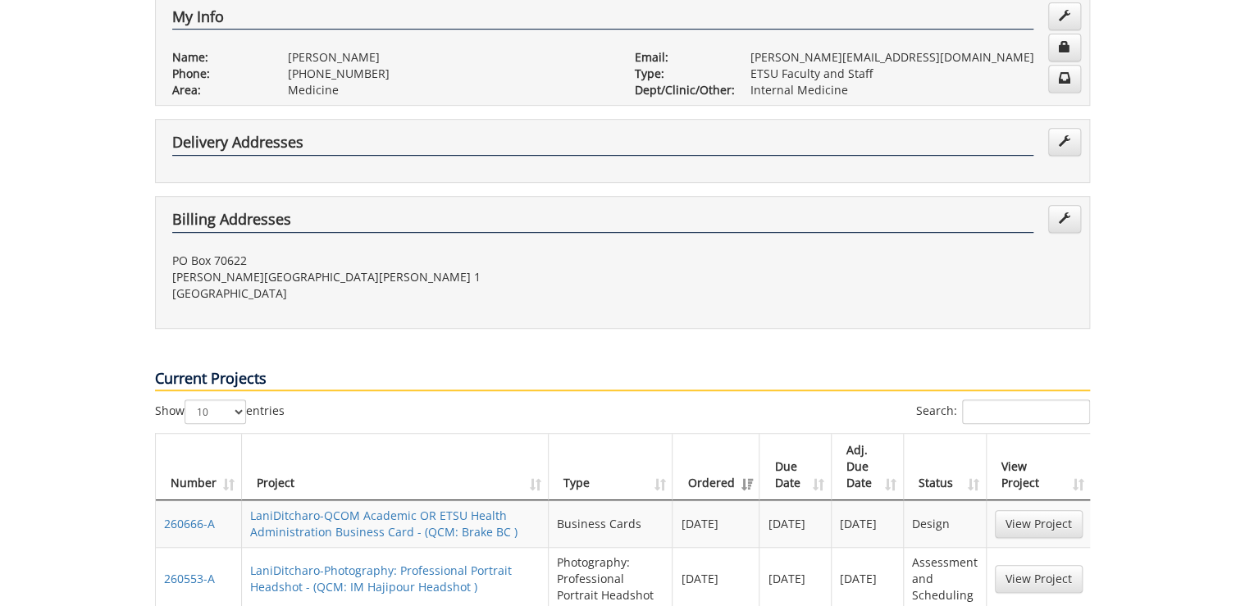
scroll to position [591, 0]
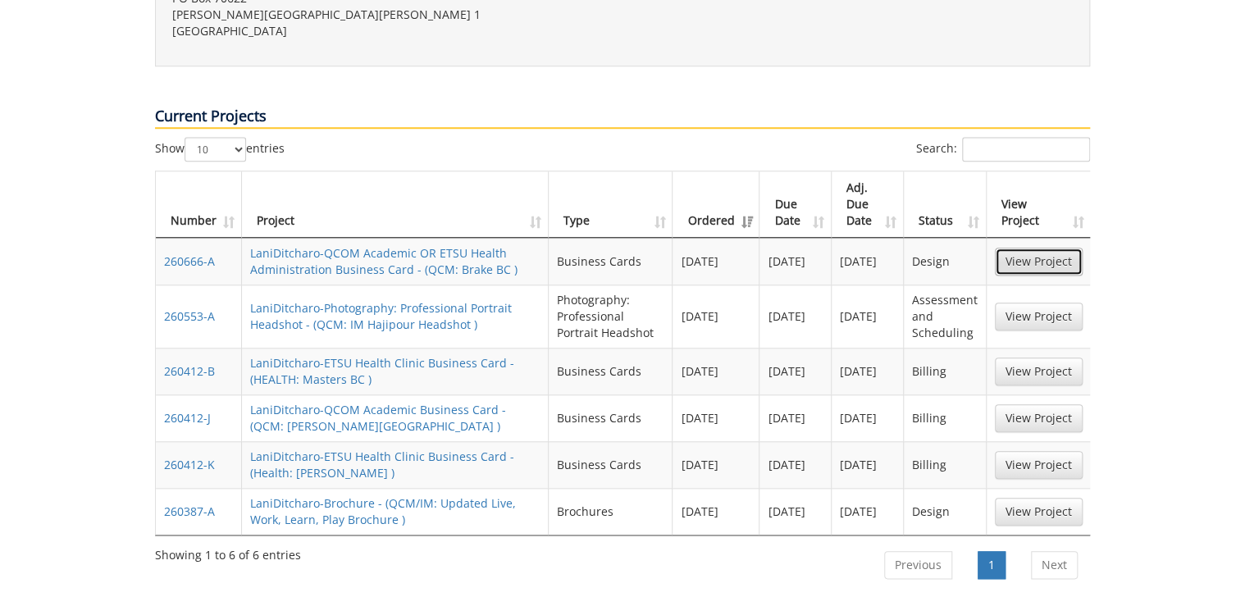
click at [1015, 248] on link "View Project" at bounding box center [1039, 262] width 88 height 28
click at [1034, 303] on link "View Project" at bounding box center [1039, 317] width 88 height 28
click at [1037, 498] on link "View Project" at bounding box center [1039, 512] width 88 height 28
click at [1042, 303] on link "View Project" at bounding box center [1039, 317] width 88 height 28
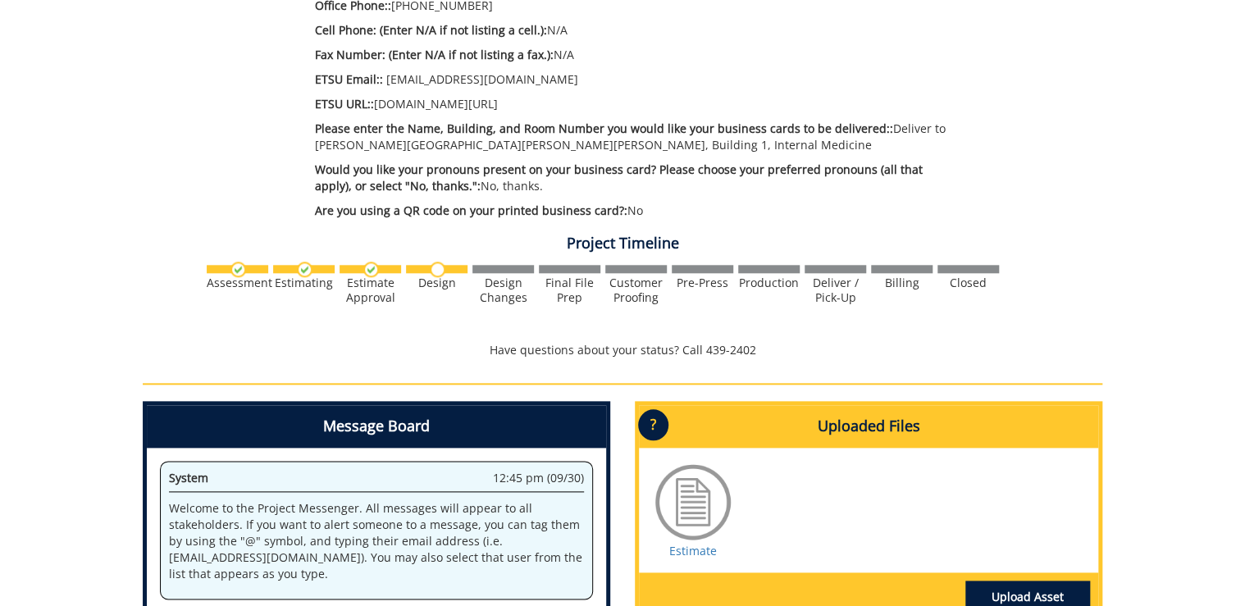
scroll to position [853, 0]
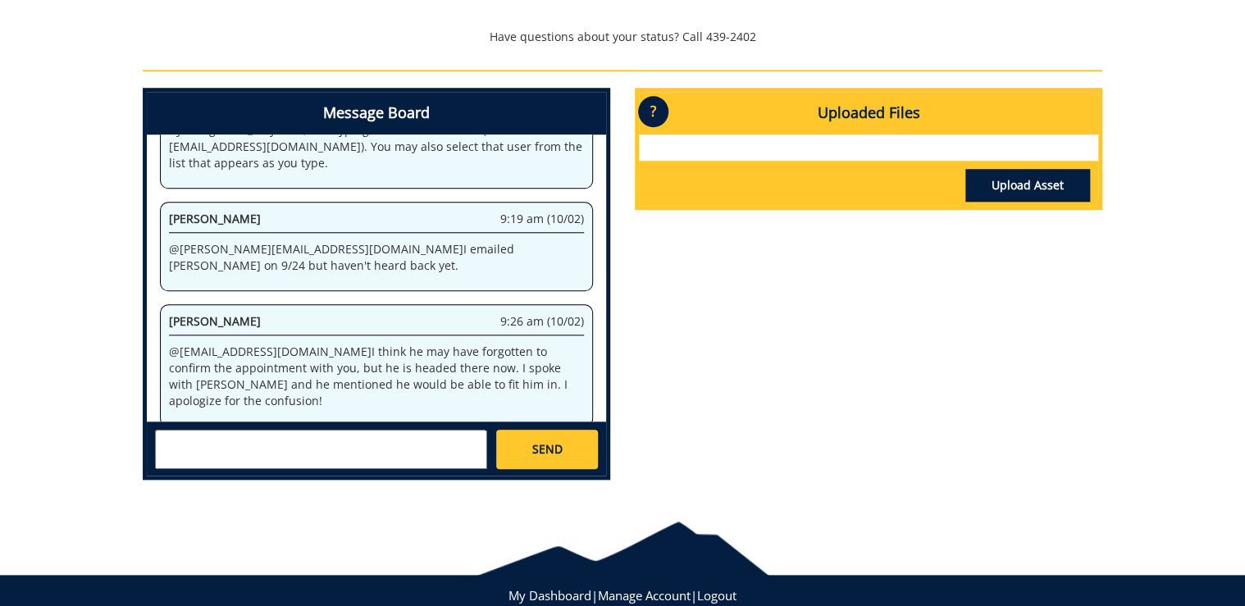
scroll to position [263, 0]
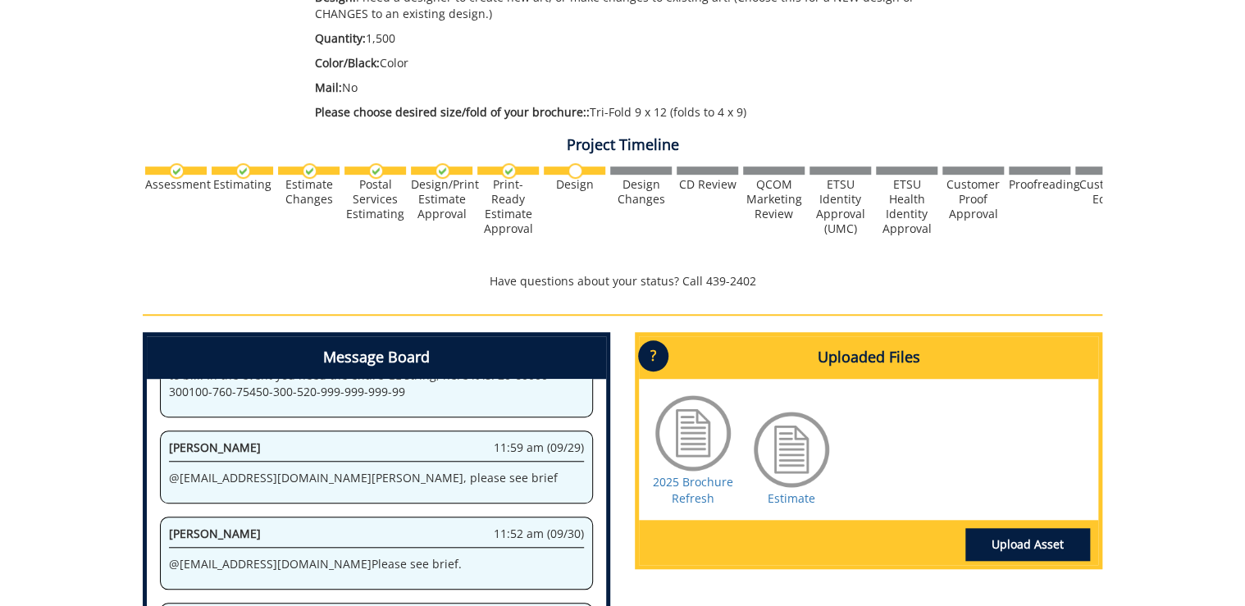
scroll to position [656, 0]
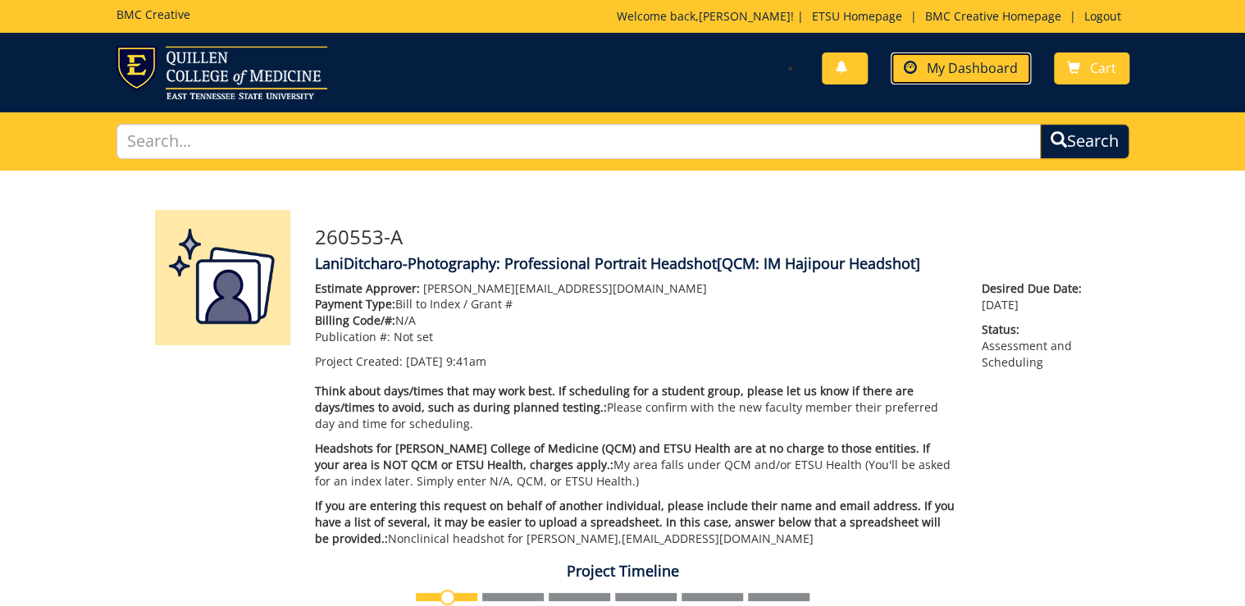
click at [949, 62] on span "My Dashboard" at bounding box center [972, 68] width 91 height 18
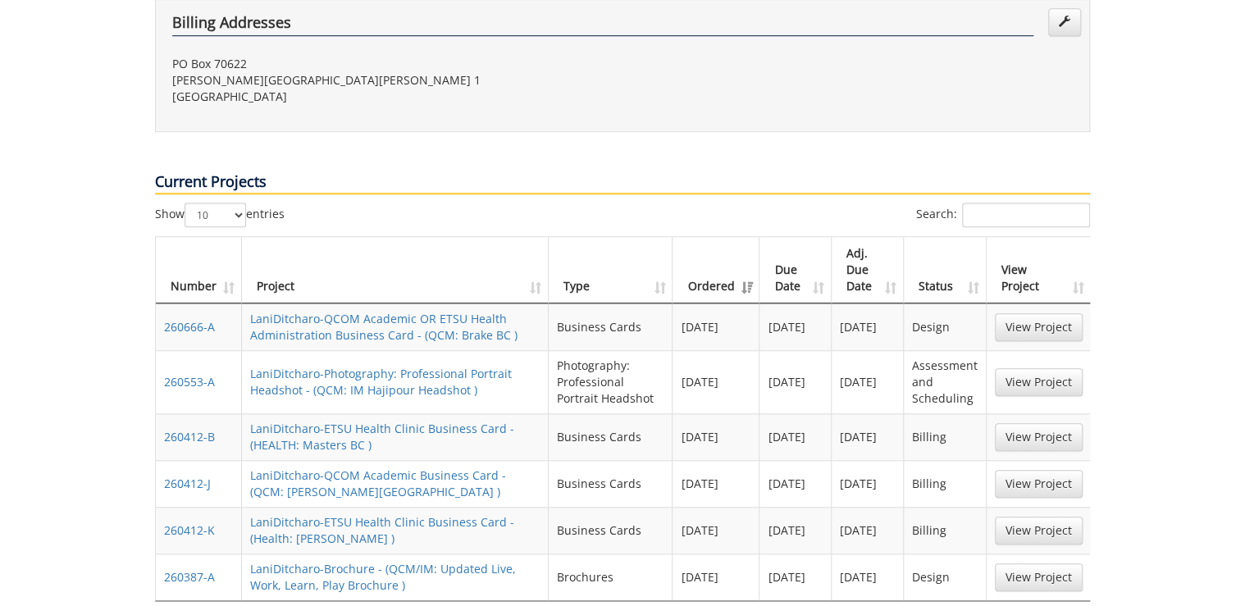
scroll to position [591, 0]
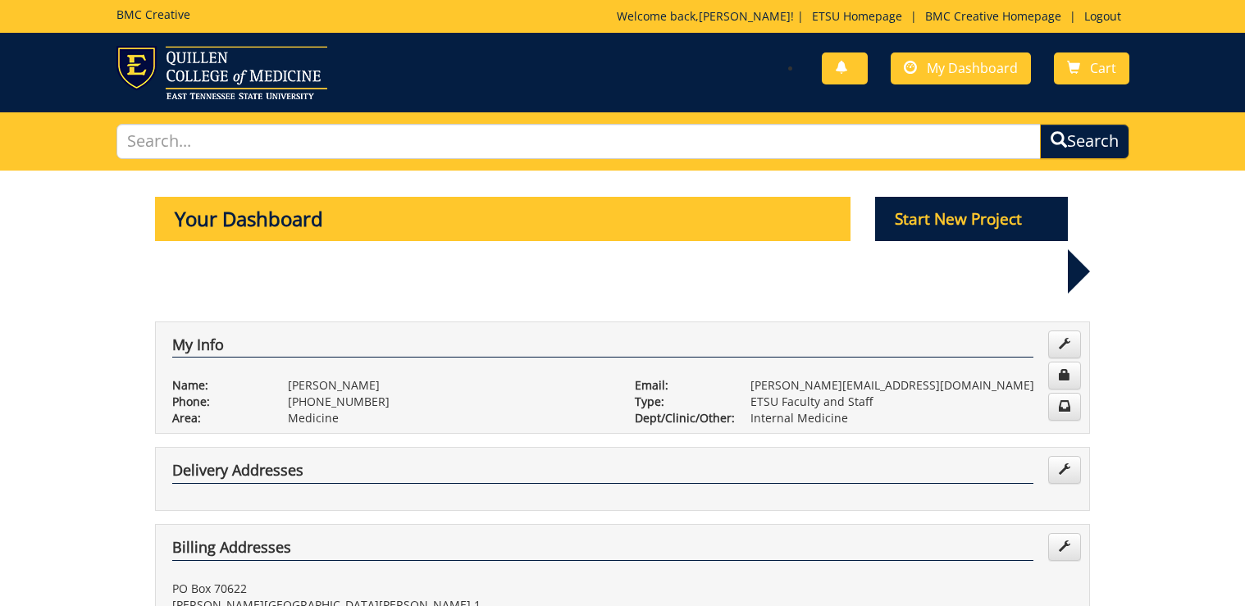
scroll to position [591, 0]
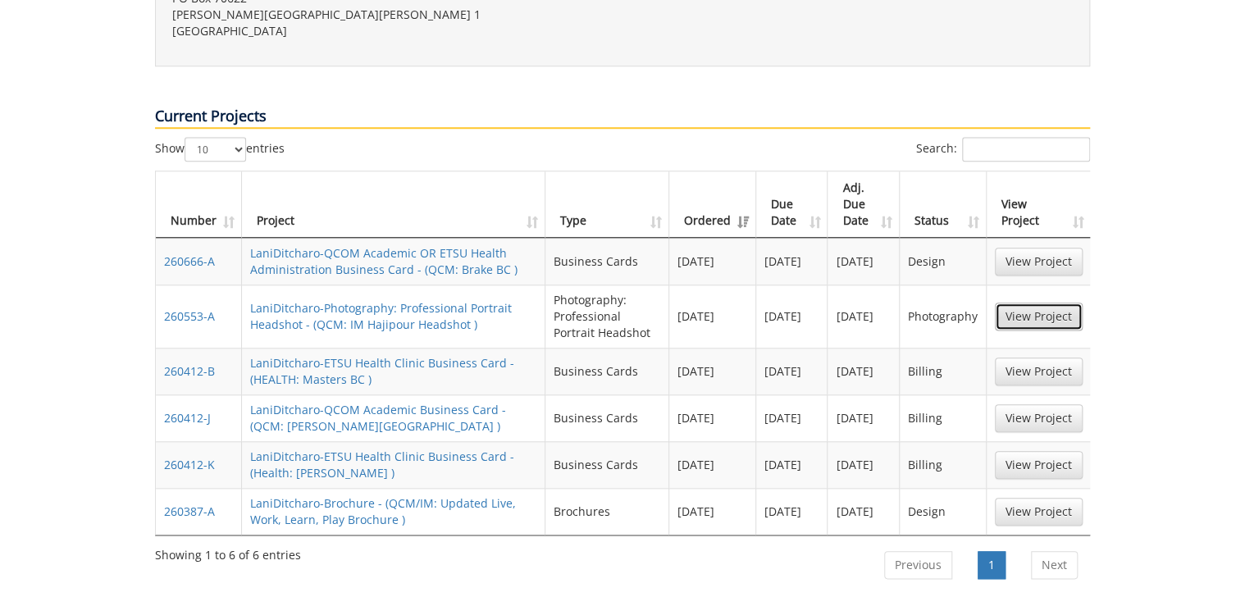
click at [1040, 303] on link "View Project" at bounding box center [1039, 317] width 88 height 28
click at [1062, 248] on link "View Project" at bounding box center [1039, 262] width 88 height 28
click at [1044, 498] on link "View Project" at bounding box center [1039, 512] width 88 height 28
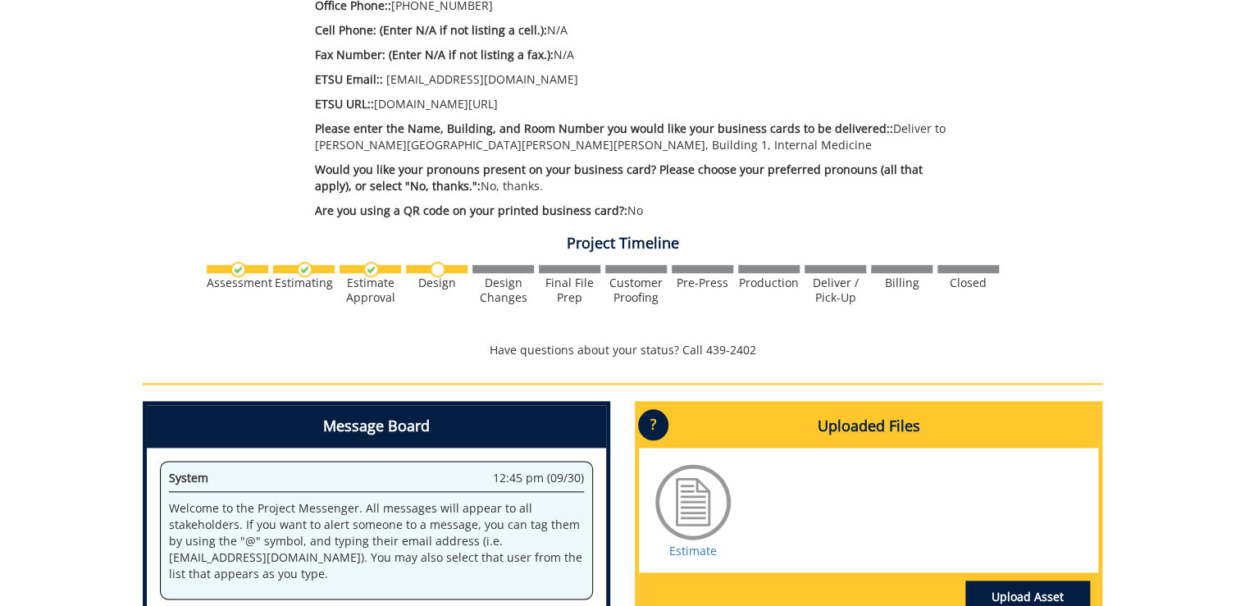
scroll to position [853, 0]
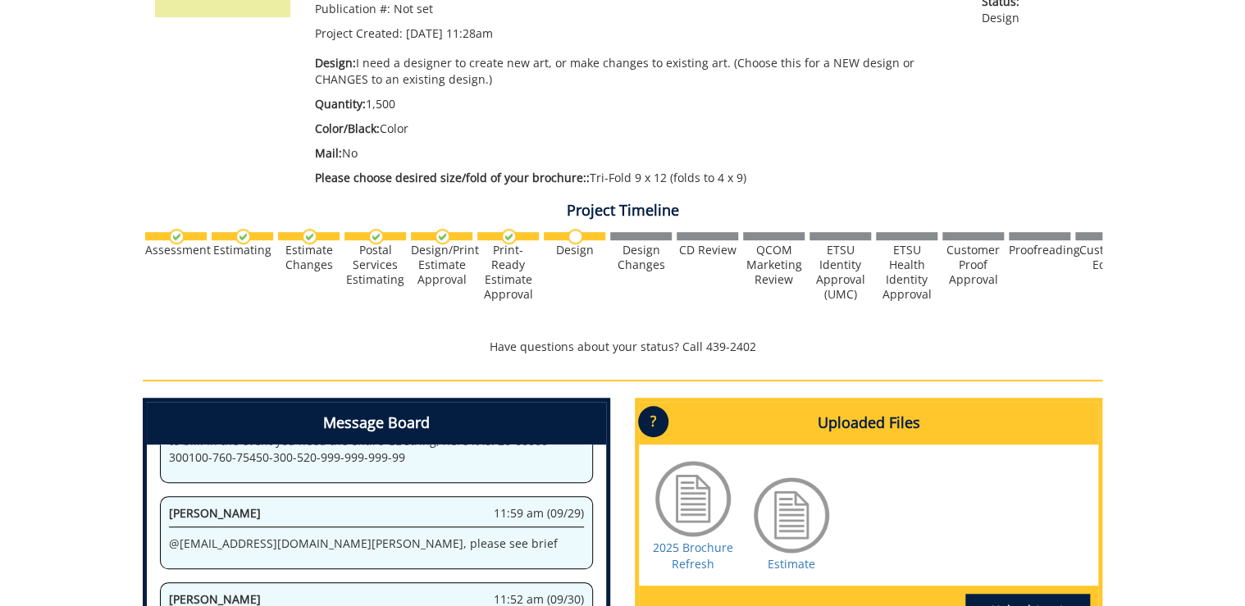
scroll to position [656, 0]
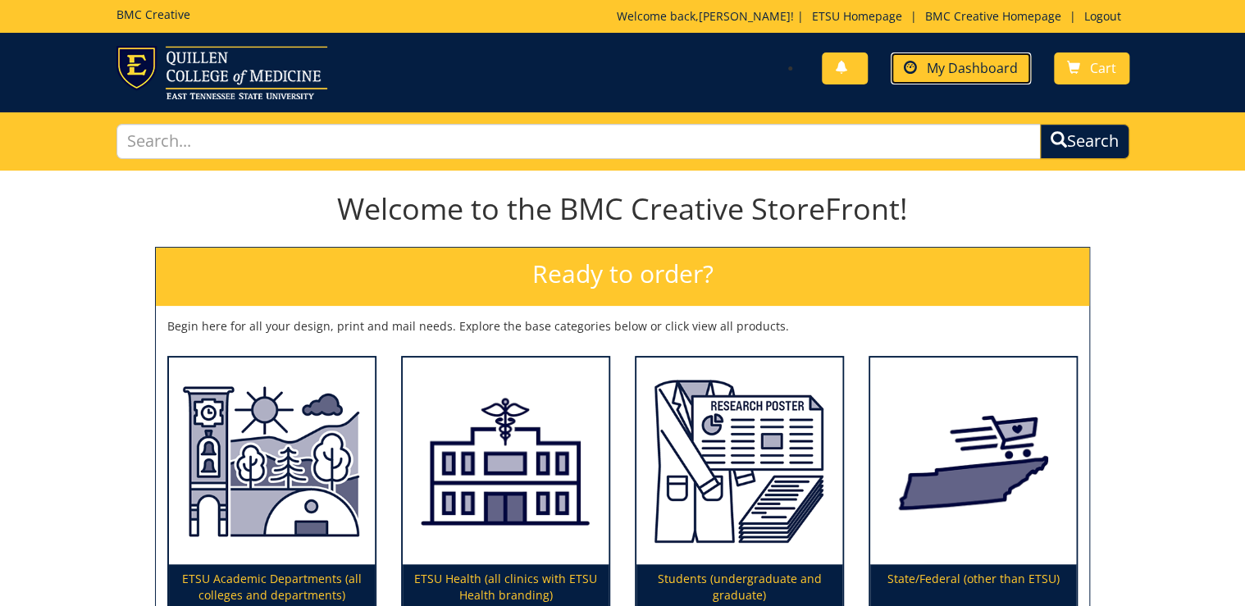
click at [991, 66] on span "My Dashboard" at bounding box center [972, 68] width 91 height 18
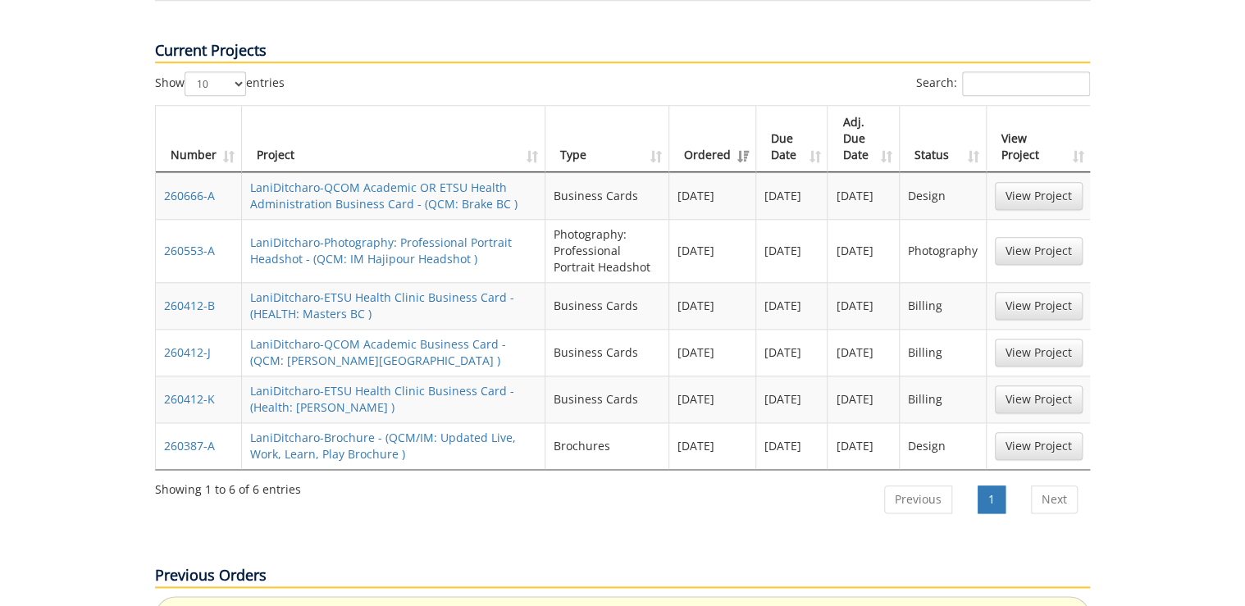
scroll to position [788, 0]
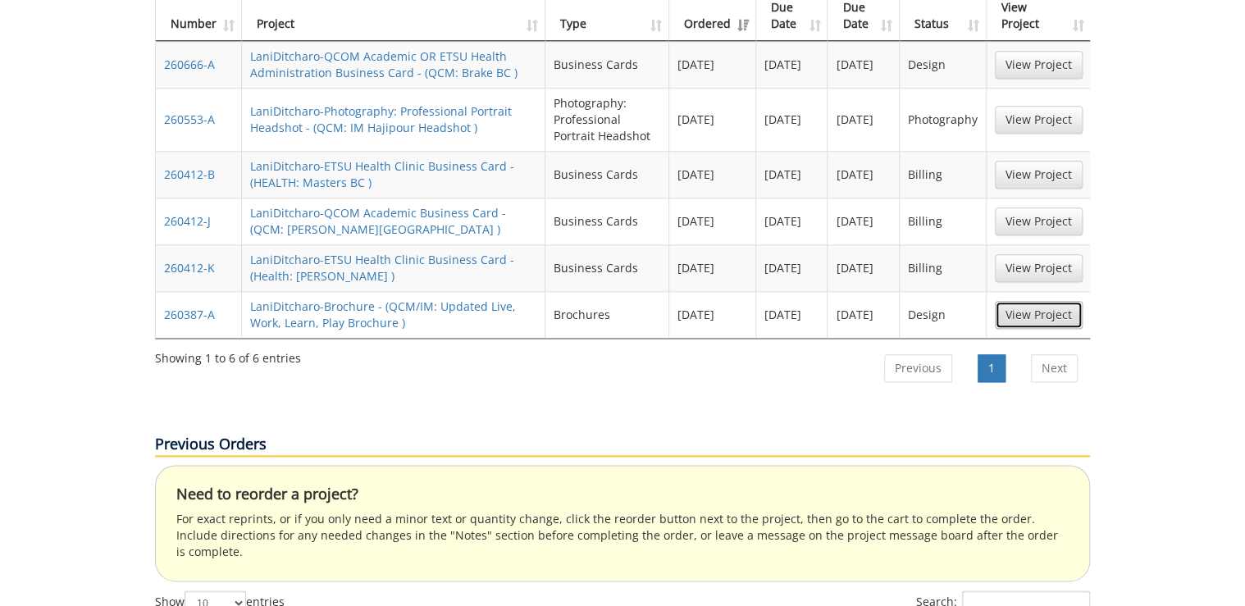
click at [1040, 301] on link "View Project" at bounding box center [1039, 315] width 88 height 28
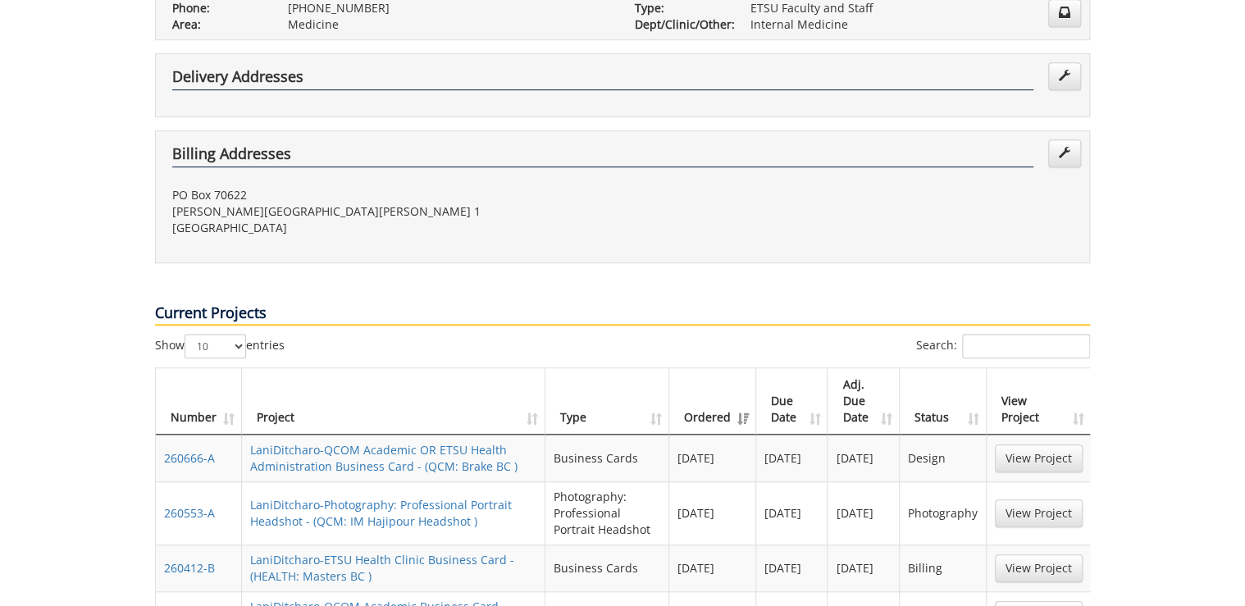
scroll to position [525, 0]
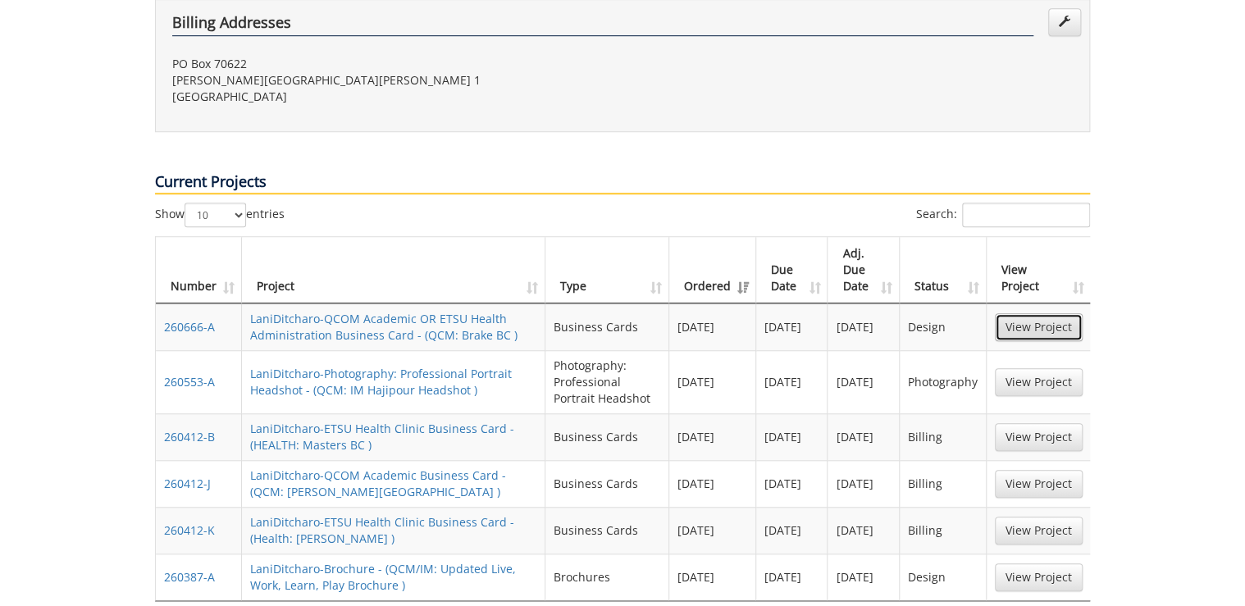
click at [1028, 313] on link "View Project" at bounding box center [1039, 327] width 88 height 28
click at [1030, 313] on link "View Project" at bounding box center [1039, 327] width 88 height 28
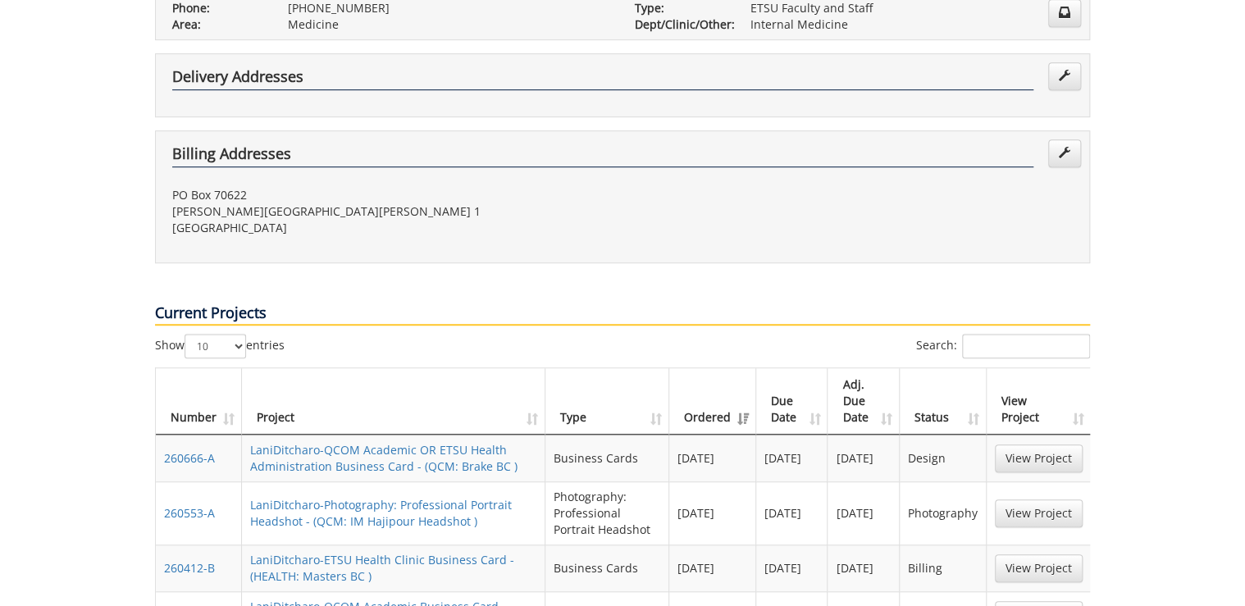
scroll to position [459, 0]
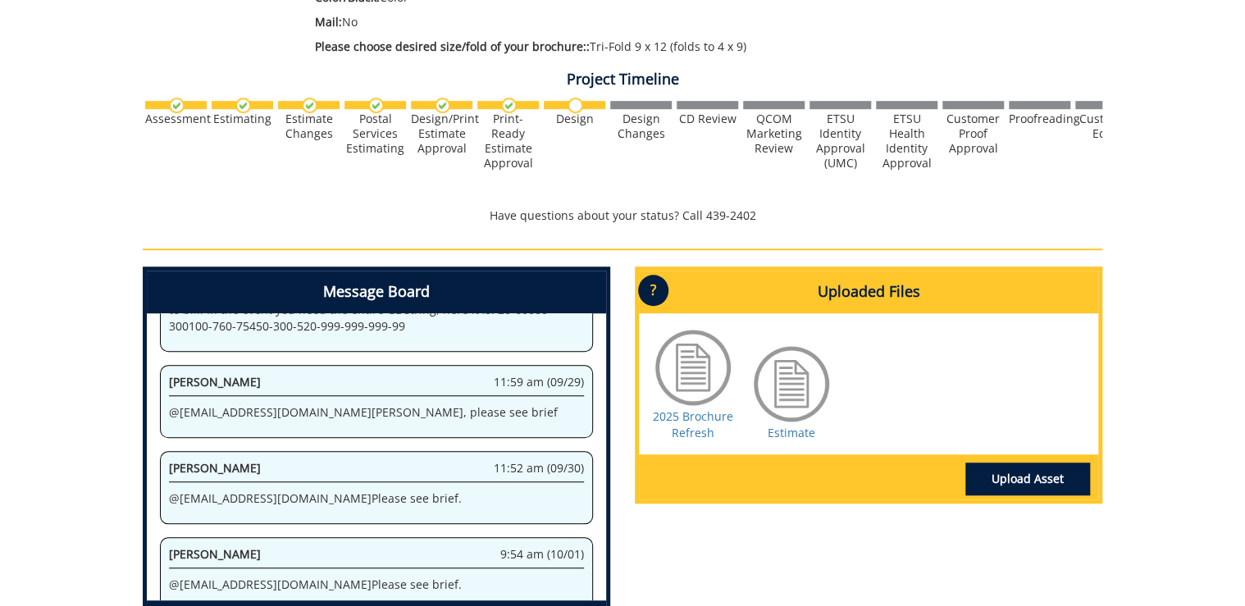
scroll to position [591, 0]
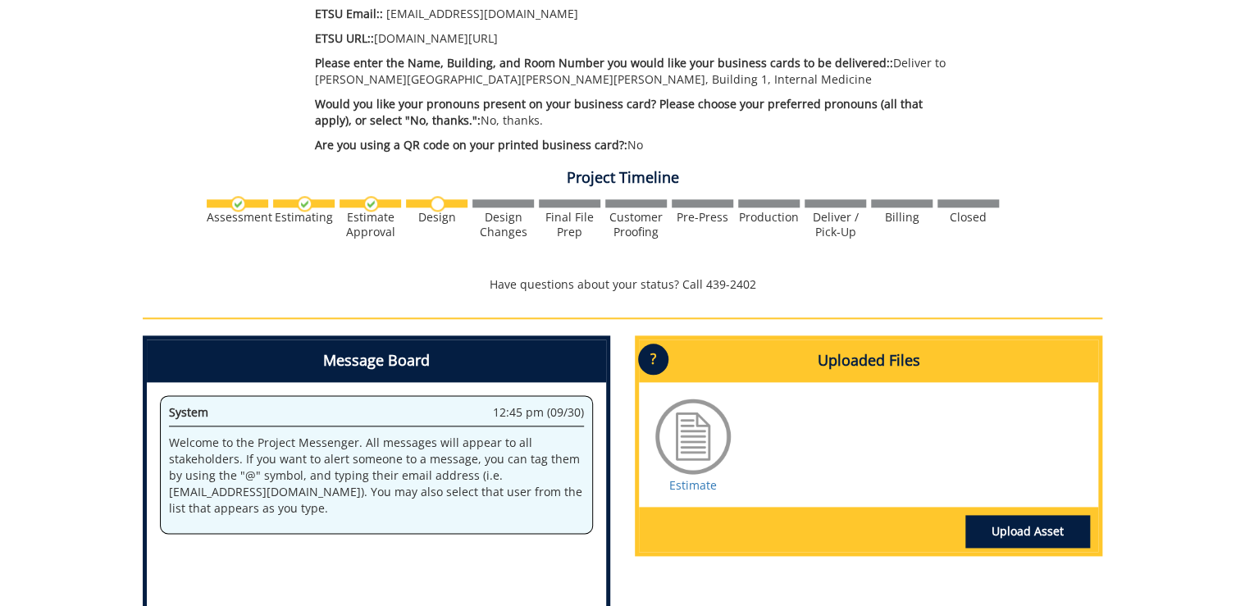
scroll to position [853, 0]
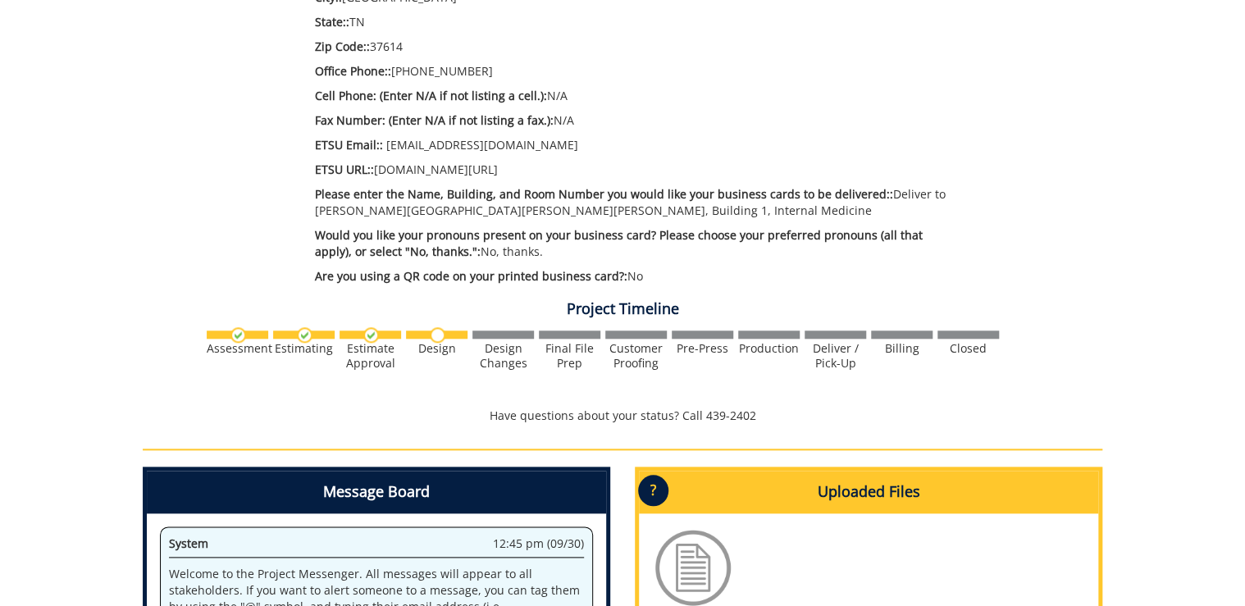
scroll to position [919, 0]
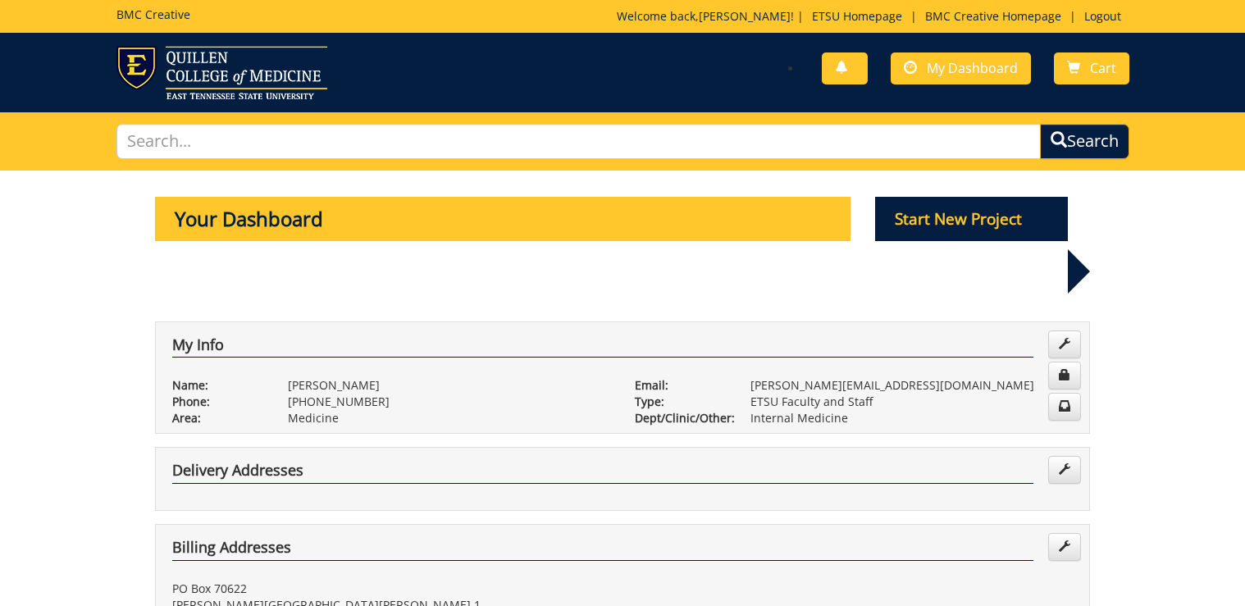
scroll to position [459, 0]
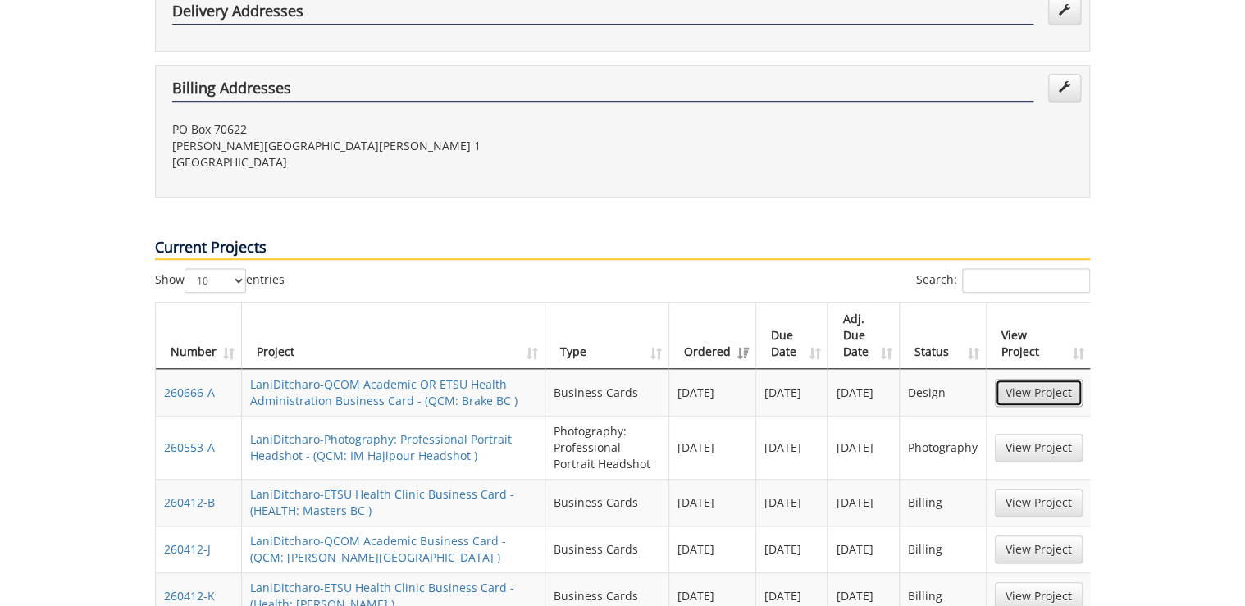
click at [1047, 379] on link "View Project" at bounding box center [1039, 393] width 88 height 28
click at [1060, 434] on link "View Project" at bounding box center [1039, 448] width 88 height 28
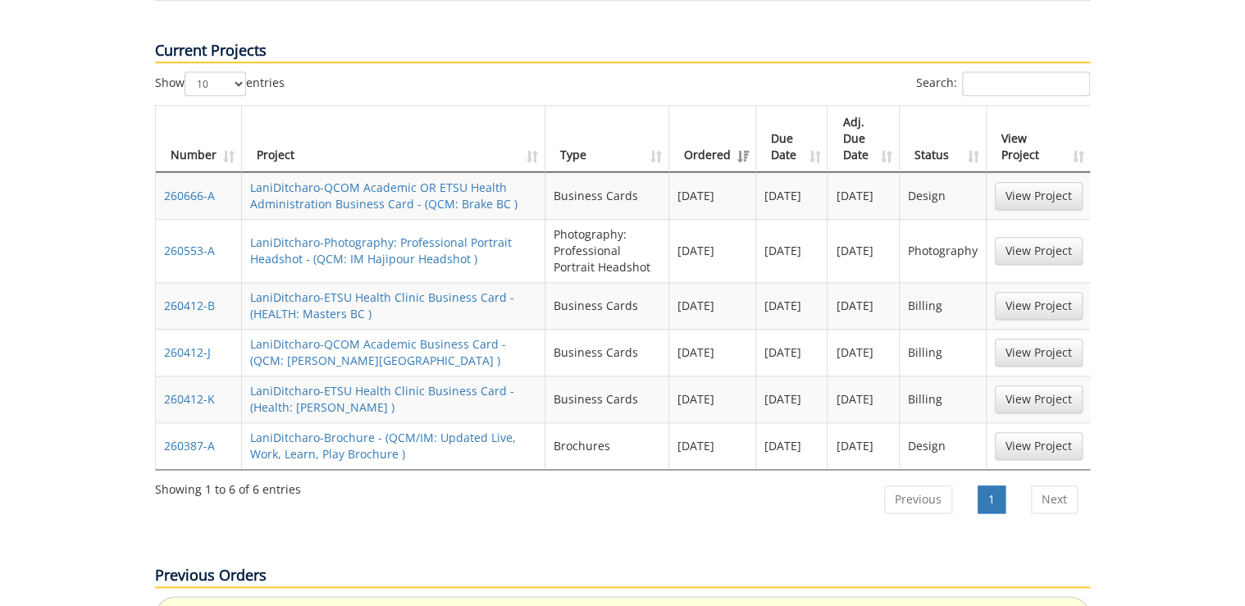
scroll to position [722, 0]
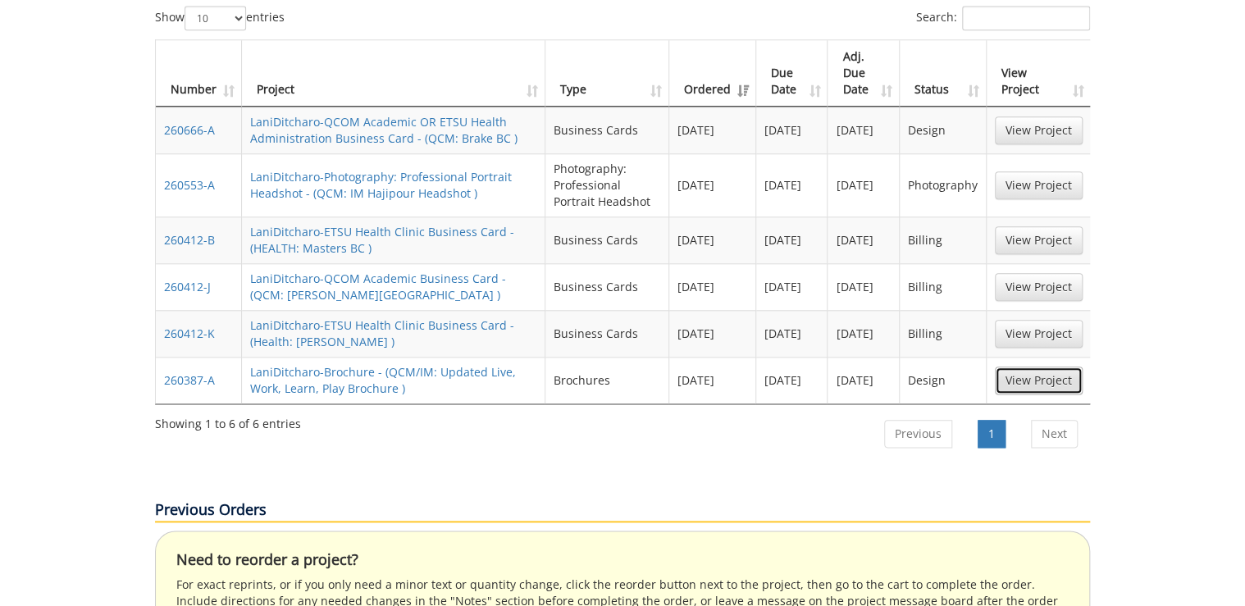
click at [1039, 367] on link "View Project" at bounding box center [1039, 381] width 88 height 28
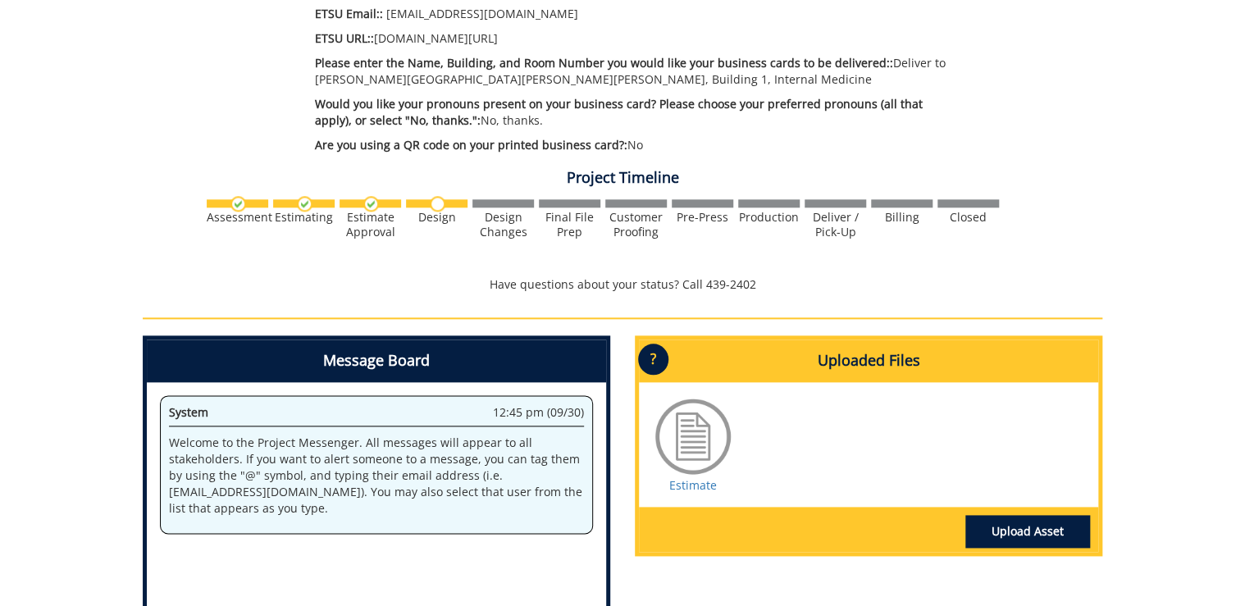
scroll to position [853, 0]
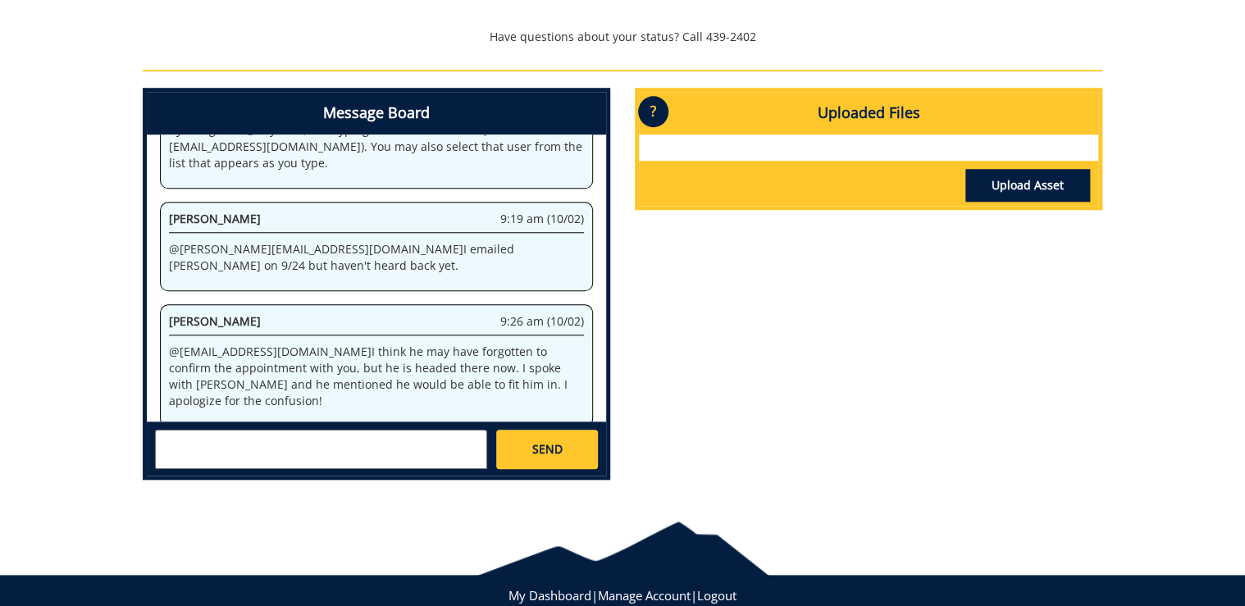
scroll to position [701, 0]
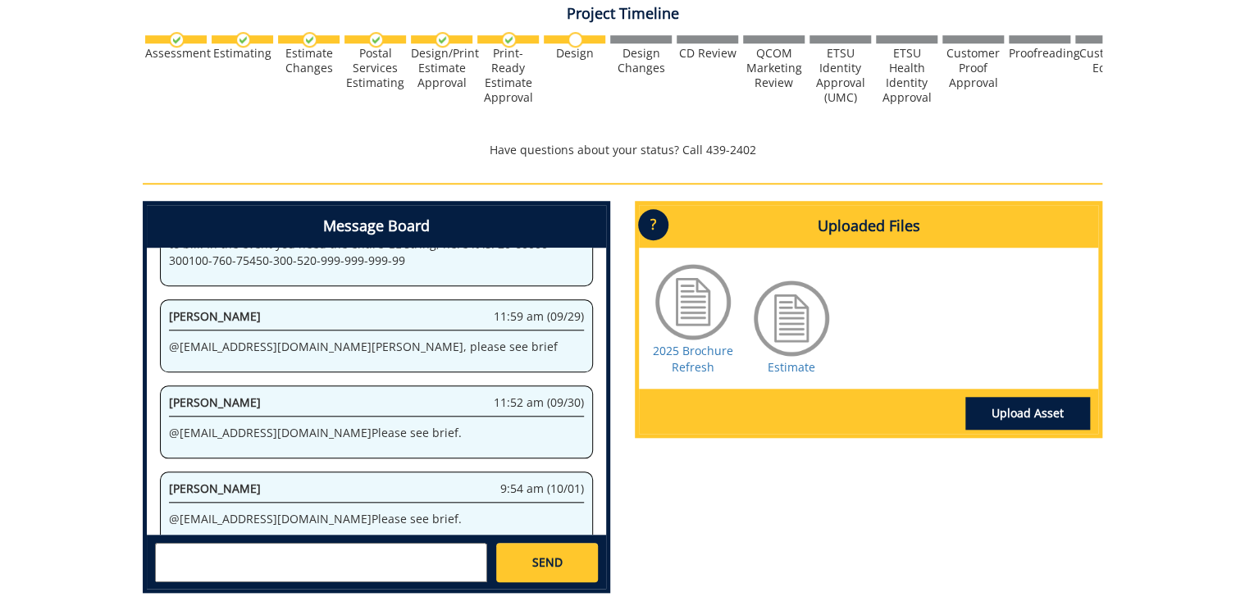
scroll to position [591, 0]
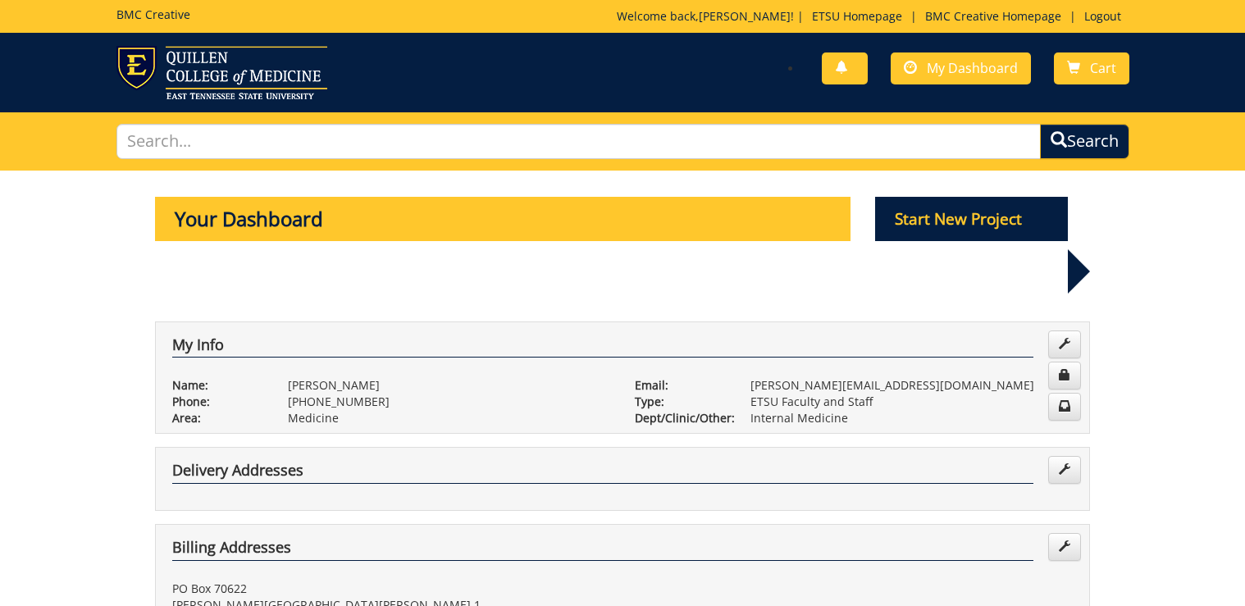
scroll to position [656, 0]
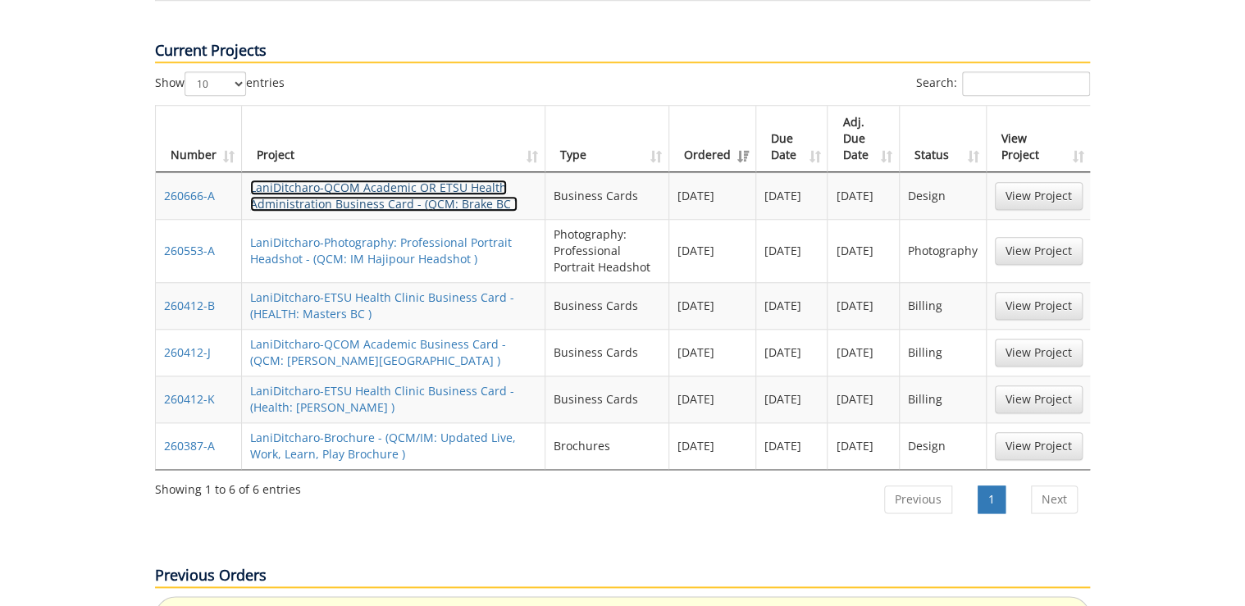
click at [384, 180] on link "LaniDitcharo-QCOM Academic OR ETSU Health Administration Business Card - (QCM: …" at bounding box center [383, 196] width 267 height 32
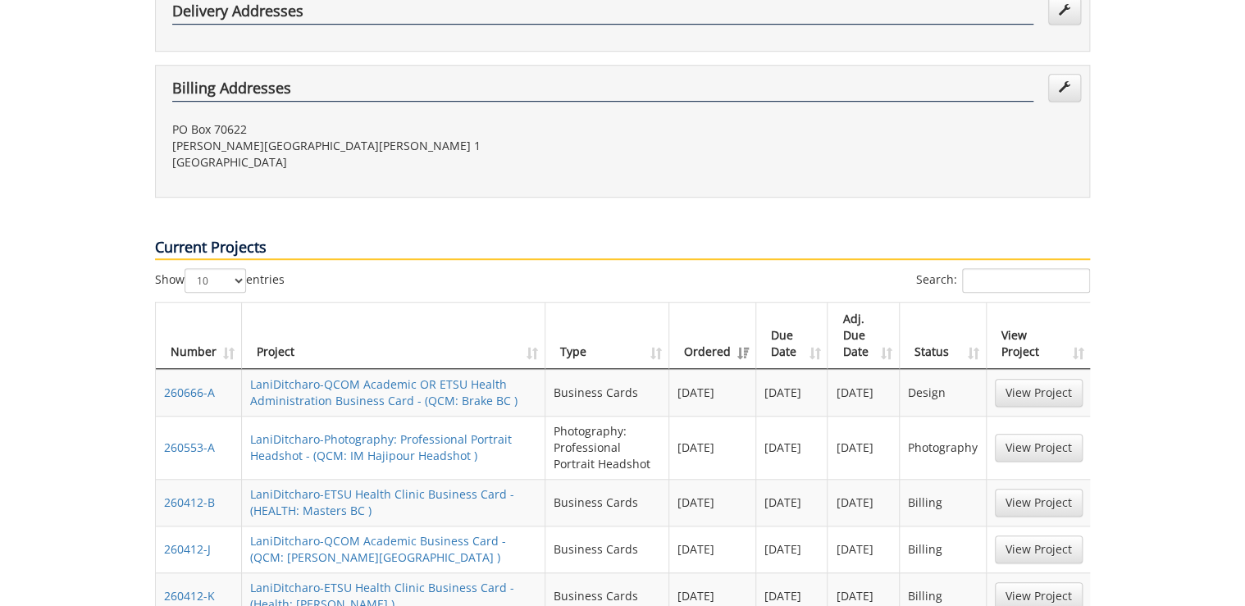
scroll to position [591, 0]
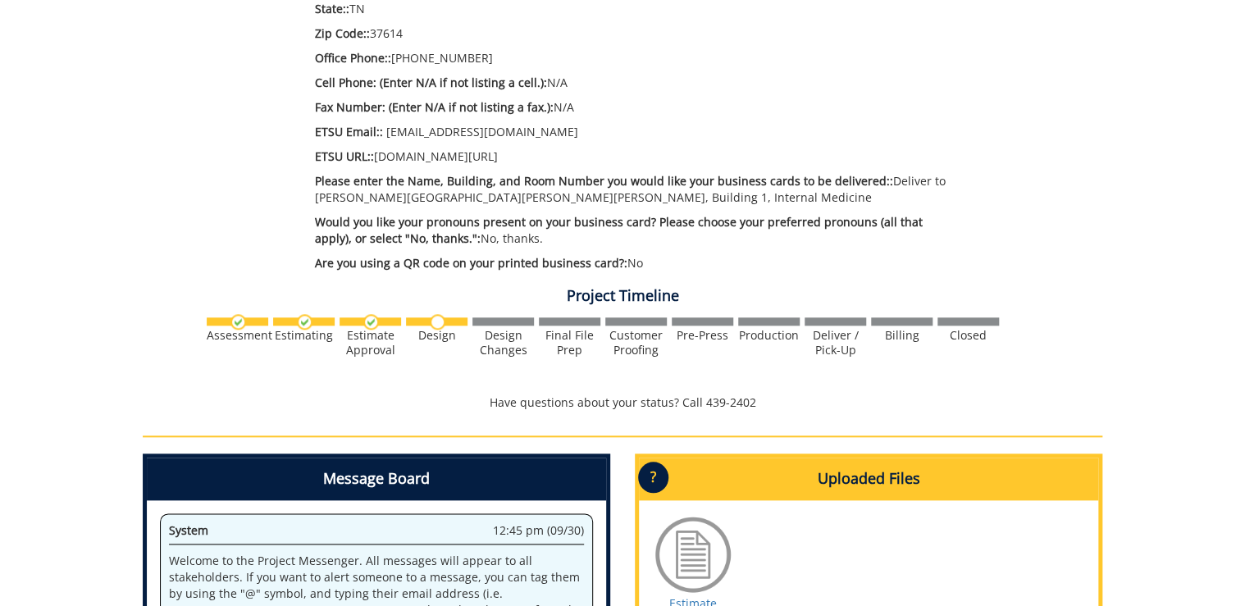
scroll to position [735, 0]
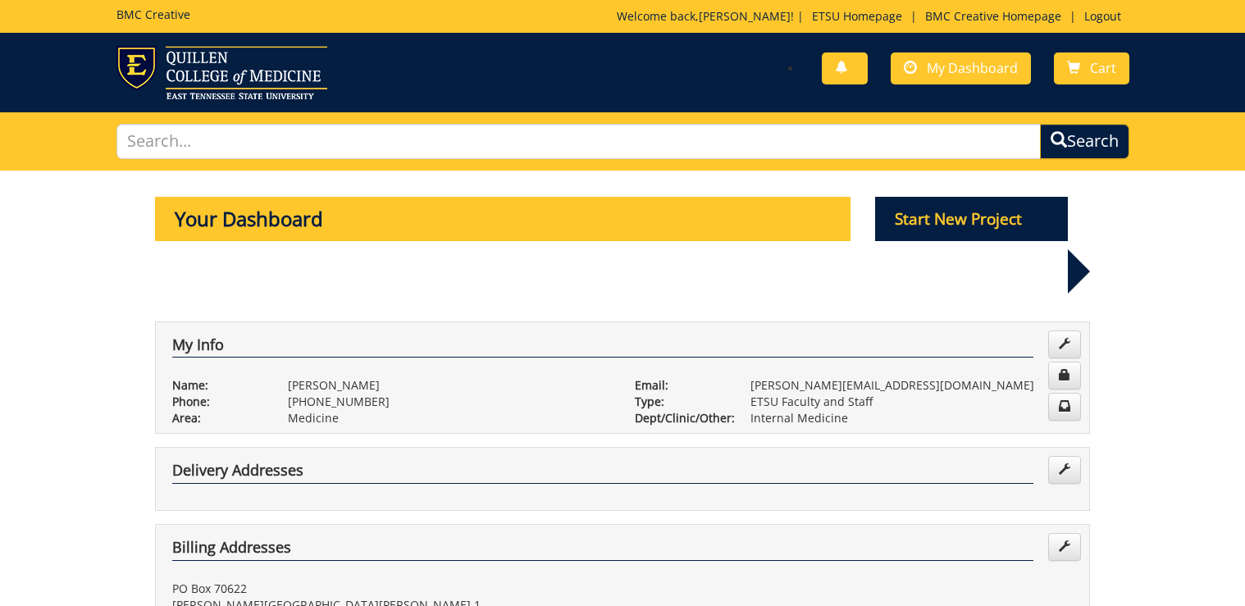
scroll to position [591, 0]
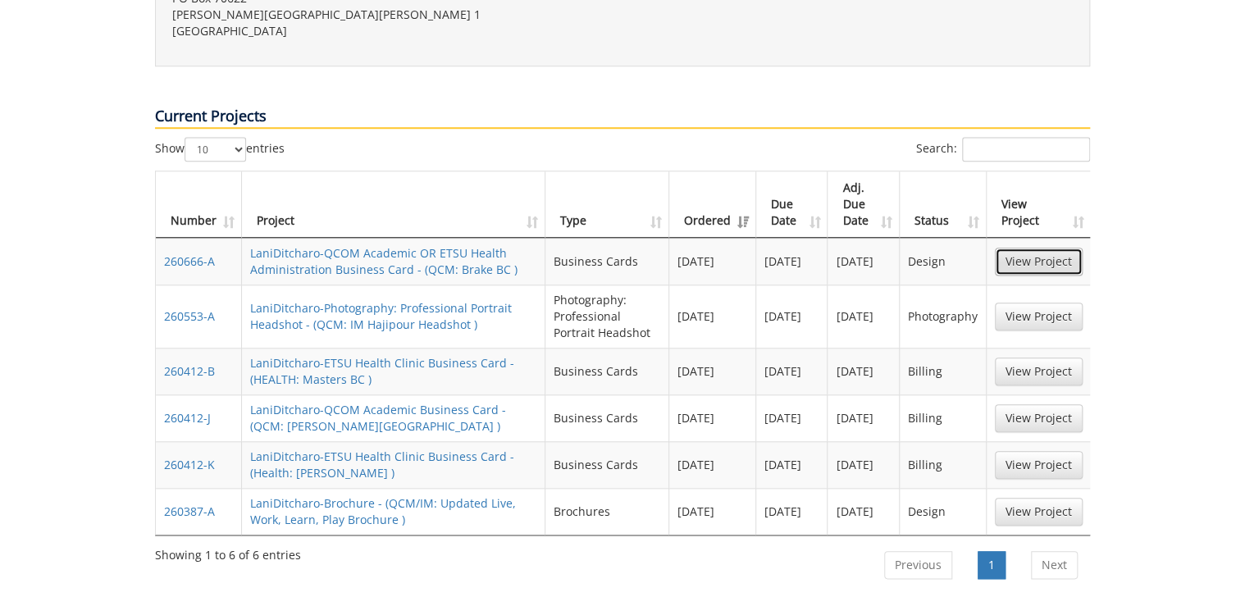
click at [1029, 248] on link "View Project" at bounding box center [1039, 262] width 88 height 28
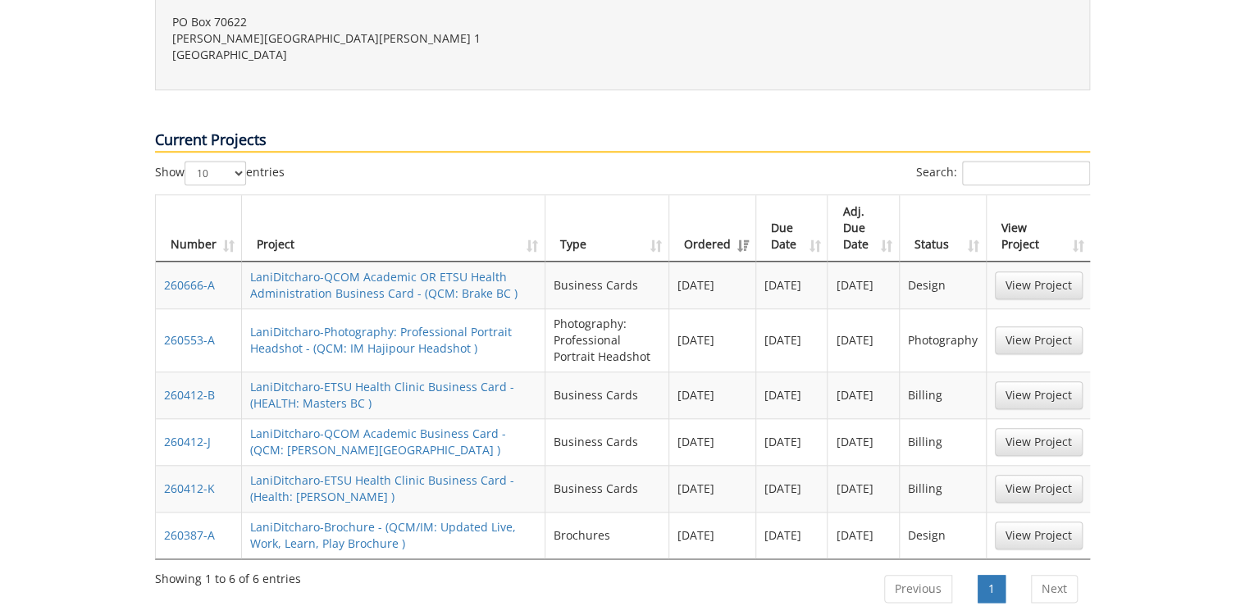
scroll to position [597, 0]
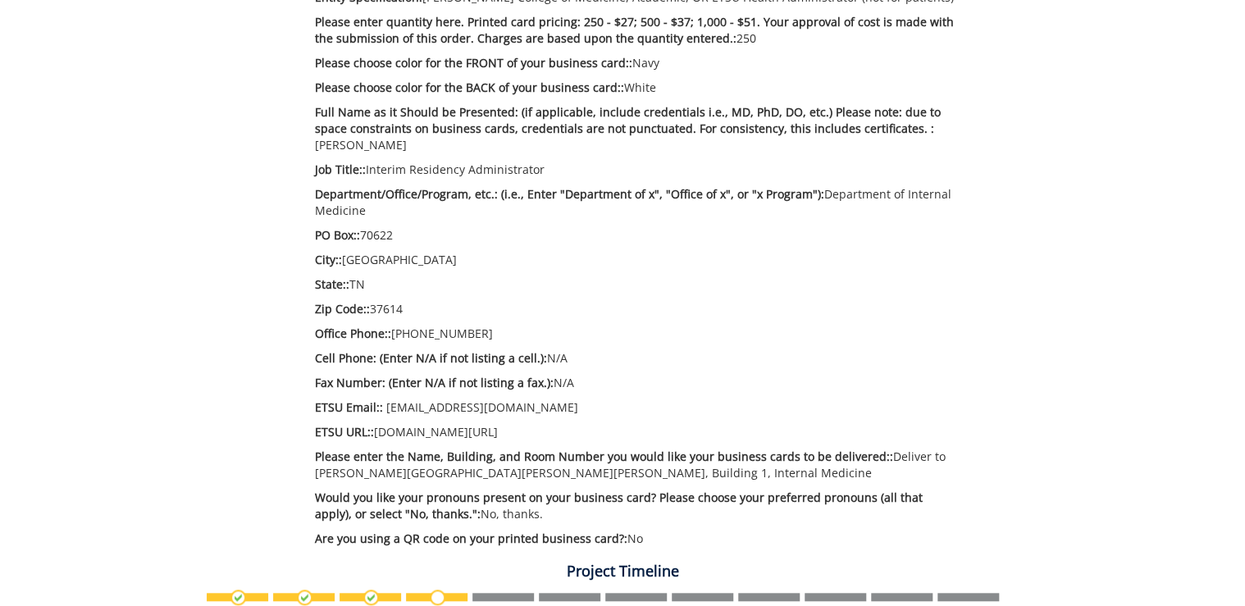
scroll to position [788, 0]
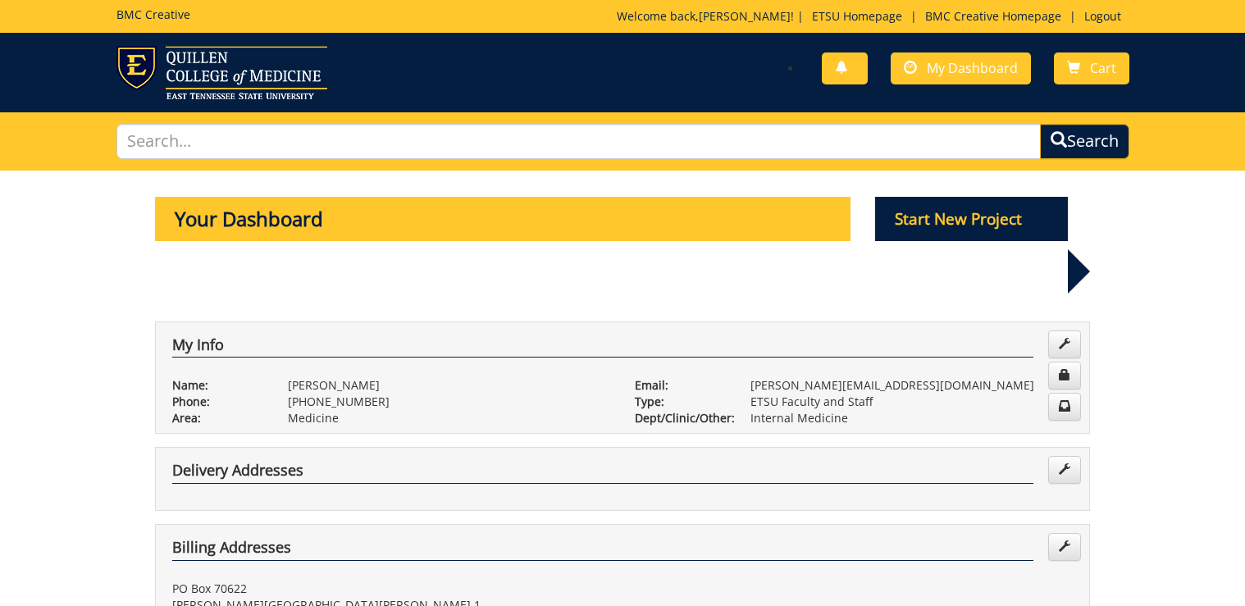
scroll to position [597, 0]
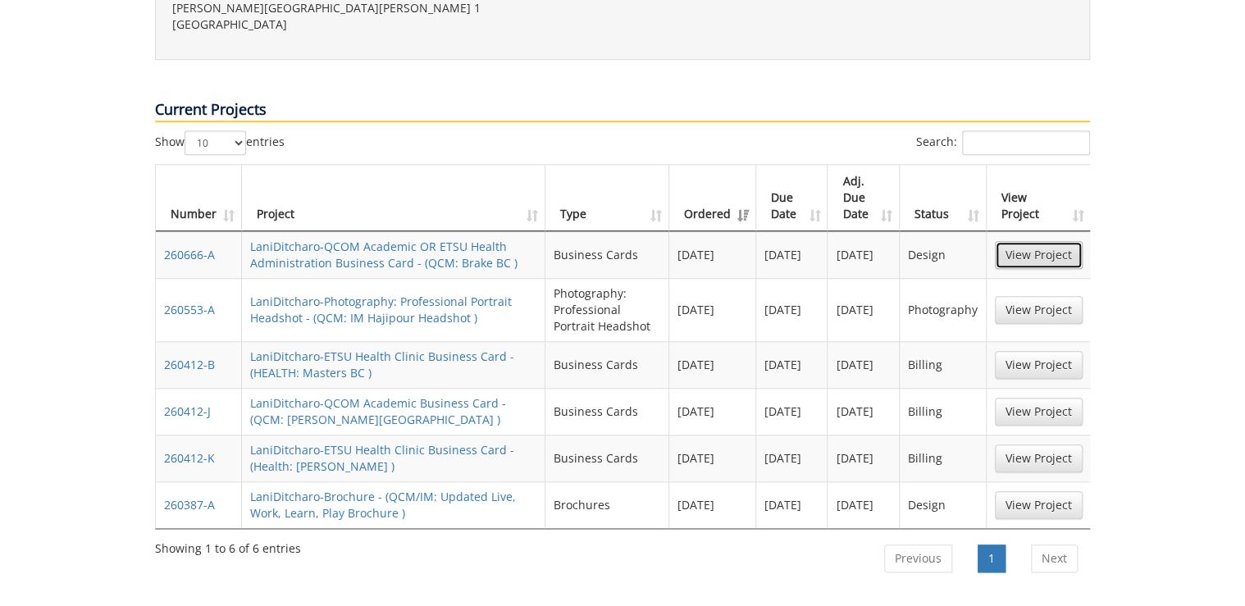
drag, startPoint x: 0, startPoint y: 0, endPoint x: 1020, endPoint y: 200, distance: 1039.2
click at [1020, 241] on link "View Project" at bounding box center [1039, 255] width 88 height 28
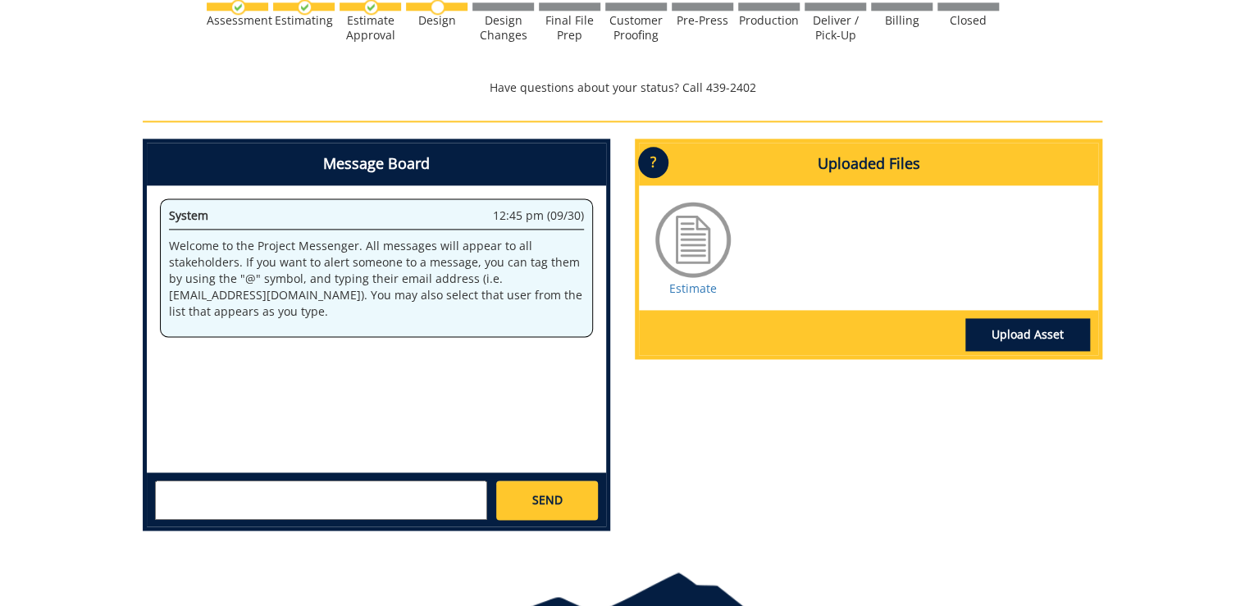
scroll to position [1050, 0]
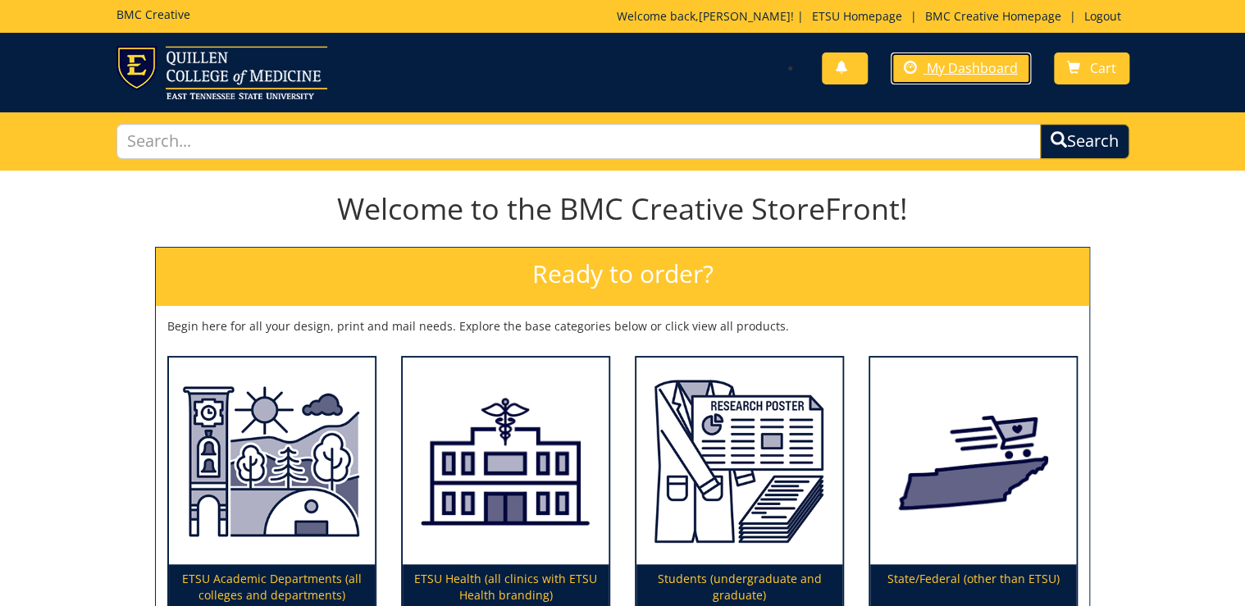
drag, startPoint x: 923, startPoint y: 68, endPoint x: 892, endPoint y: 144, distance: 82.4
click at [922, 67] on link "My Dashboard" at bounding box center [961, 69] width 140 height 32
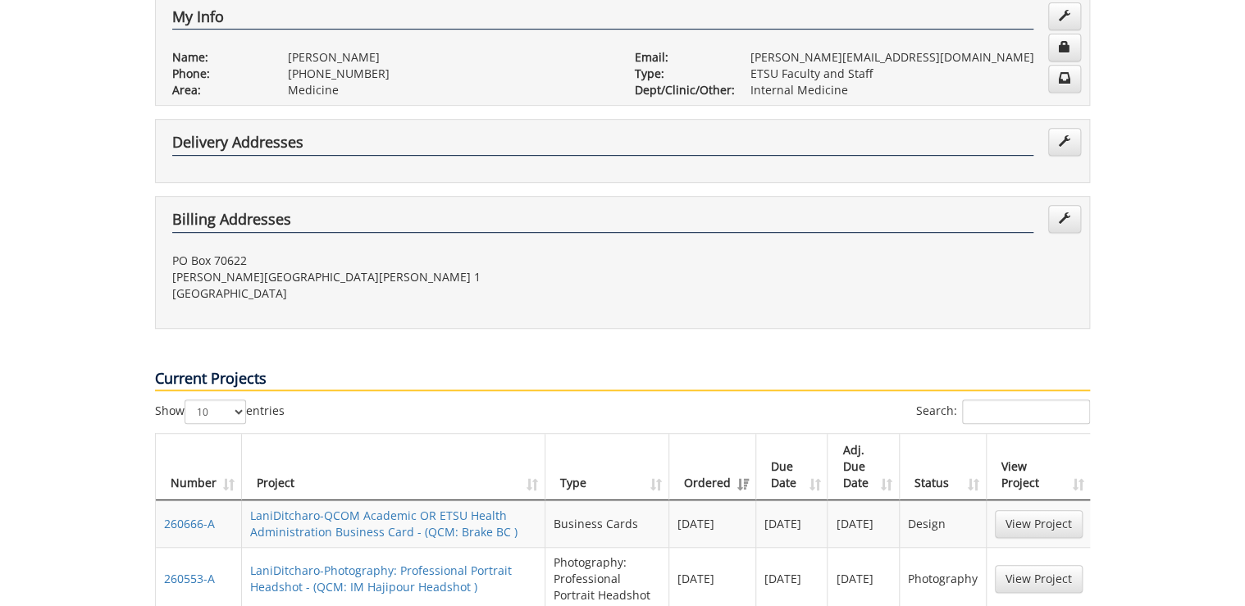
scroll to position [591, 0]
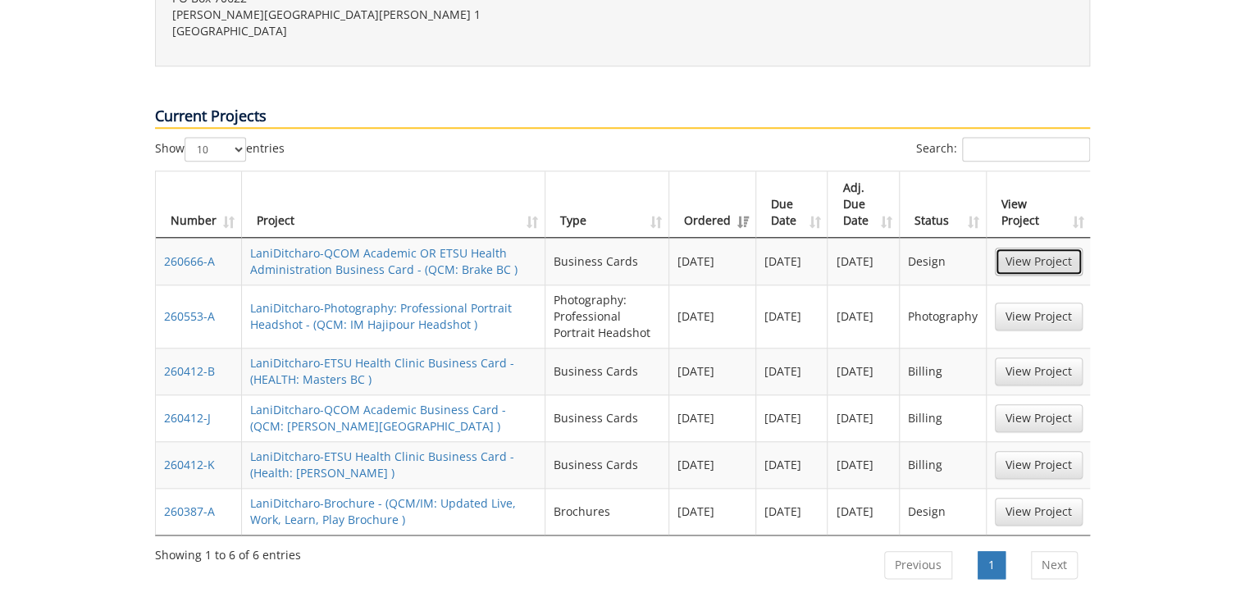
click at [1037, 248] on link "View Project" at bounding box center [1039, 262] width 88 height 28
click at [1044, 498] on link "View Project" at bounding box center [1039, 512] width 88 height 28
click at [1044, 303] on link "View Project" at bounding box center [1039, 317] width 88 height 28
click at [1073, 248] on link "View Project" at bounding box center [1039, 262] width 88 height 28
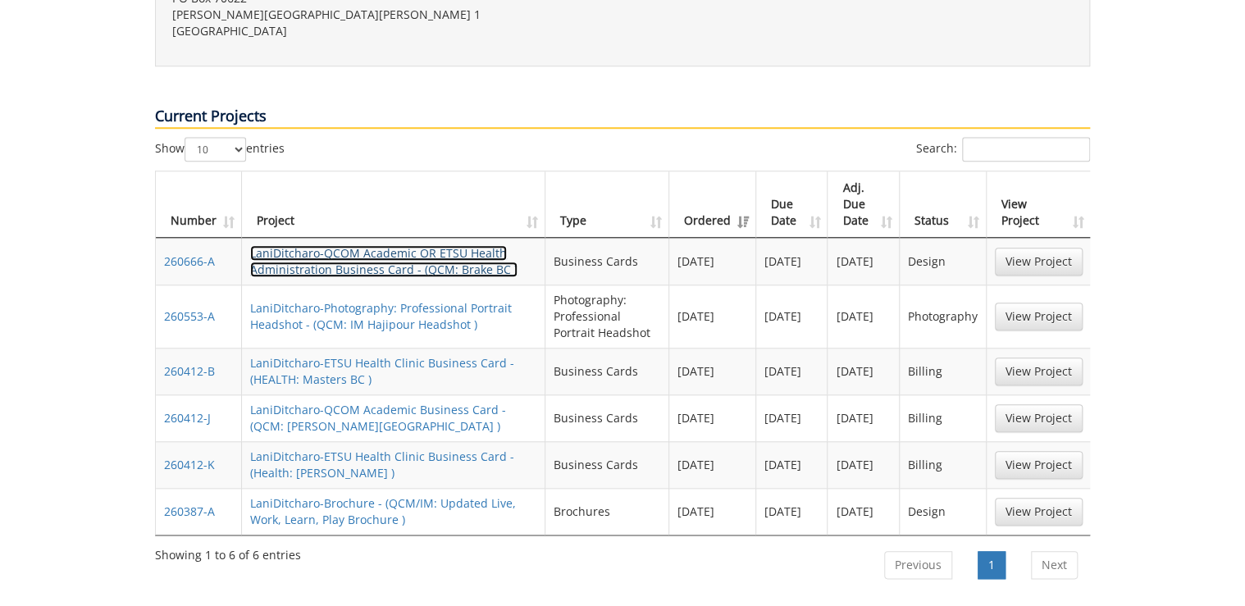
click at [340, 245] on link "LaniDitcharo-QCOM Academic OR ETSU Health Administration Business Card - (QCM: …" at bounding box center [383, 261] width 267 height 32
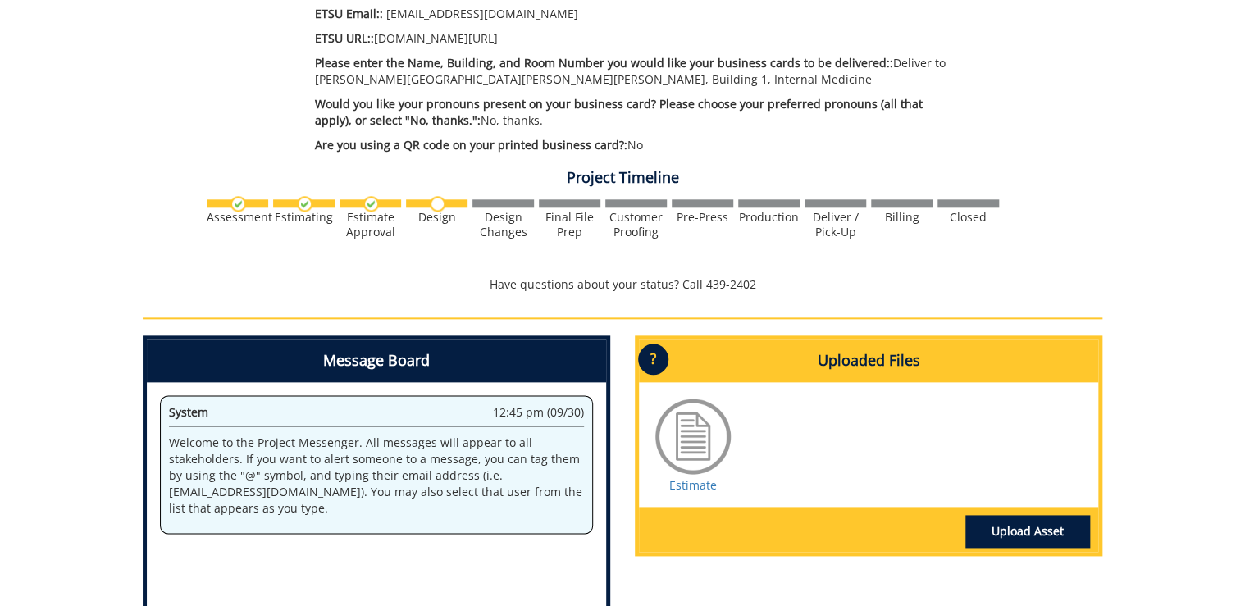
scroll to position [853, 0]
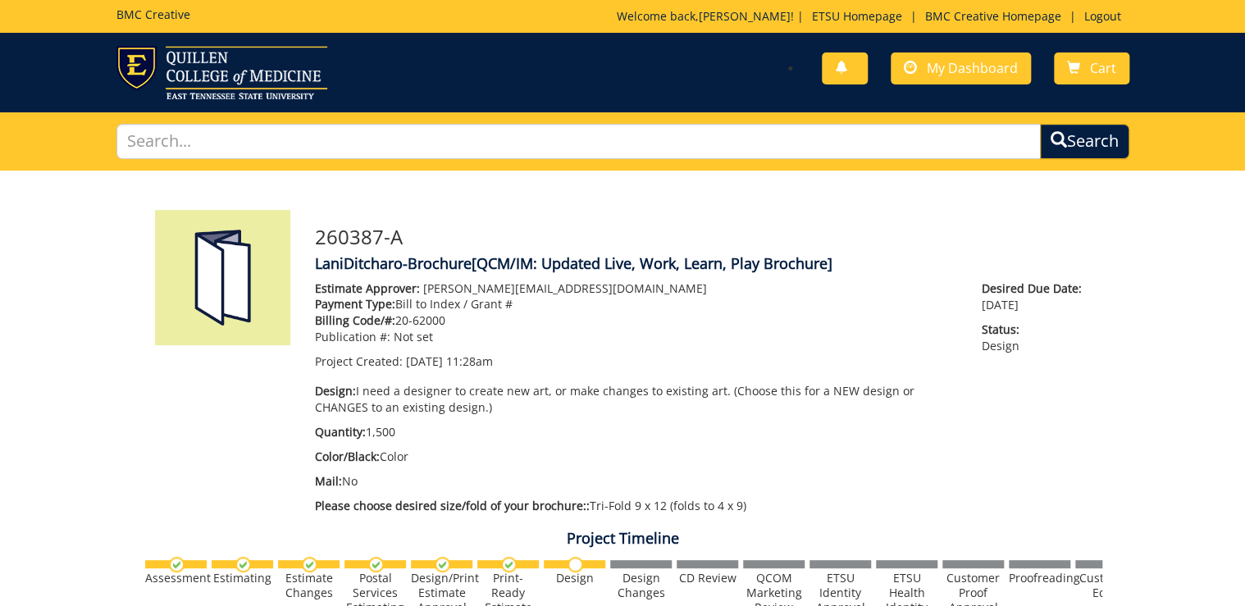
scroll to position [525, 0]
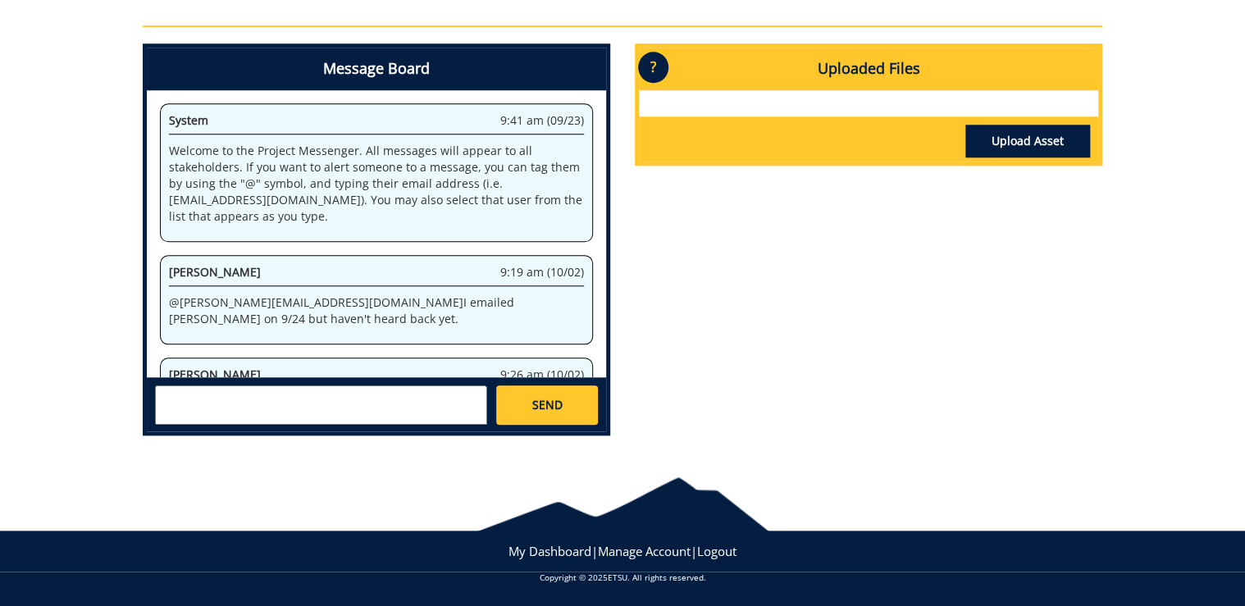
scroll to position [98, 0]
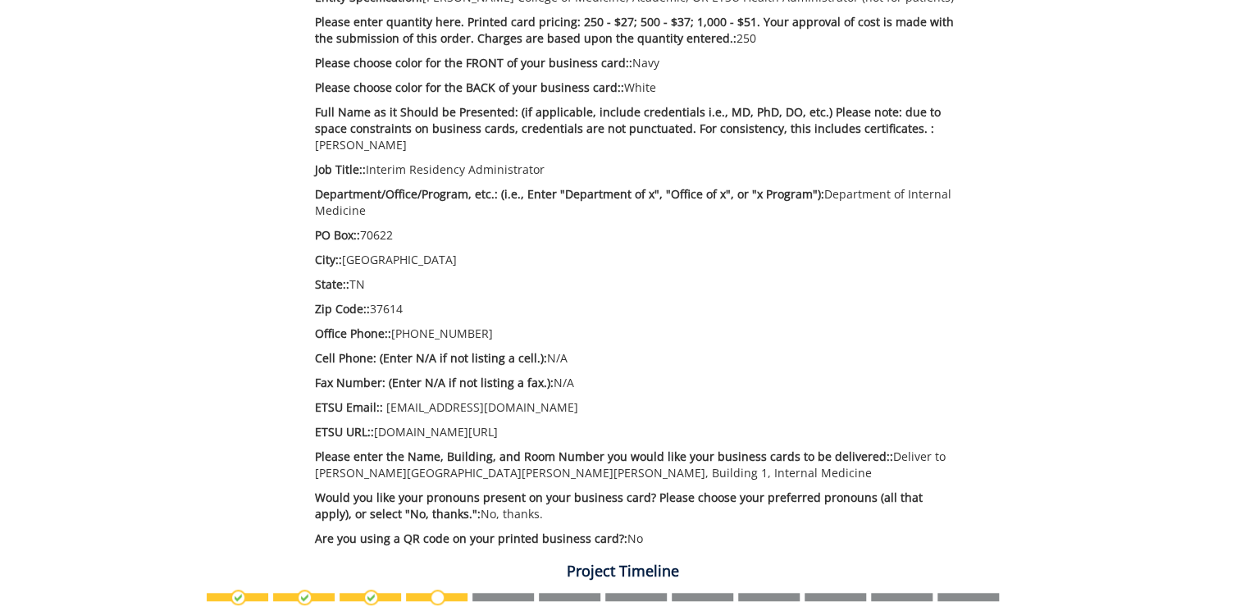
scroll to position [788, 0]
